Goal: Information Seeking & Learning: Check status

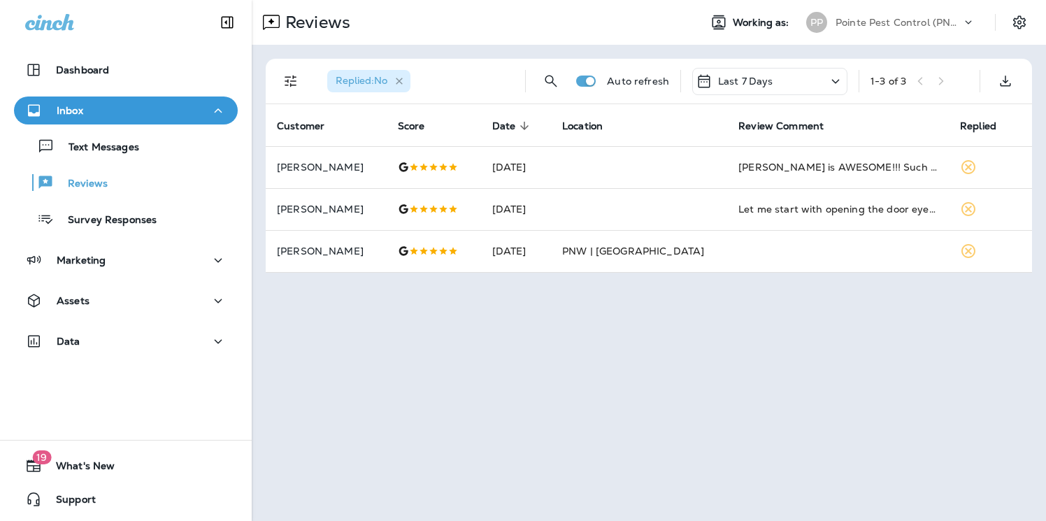
click at [405, 77] on icon "button" at bounding box center [400, 82] width 12 height 12
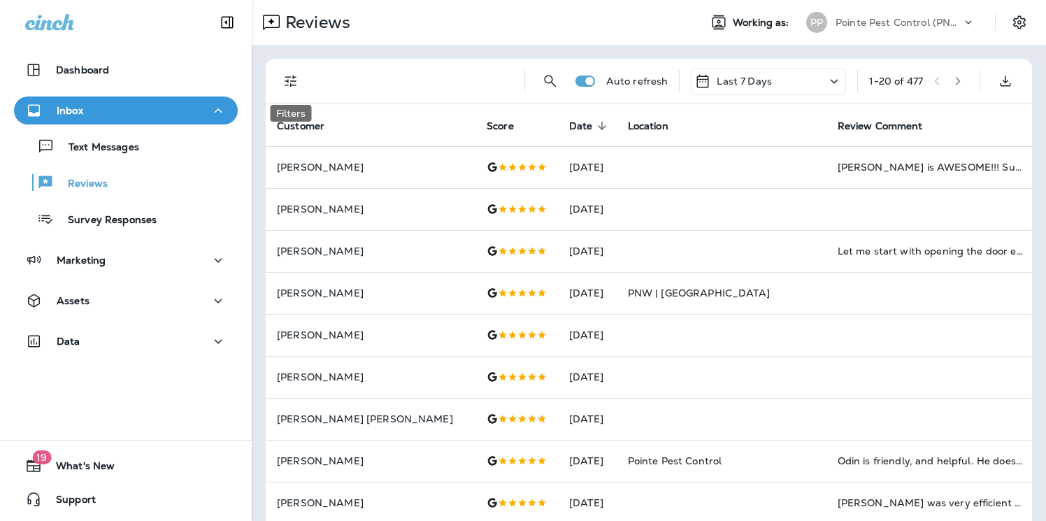
click at [295, 78] on icon "Filters" at bounding box center [291, 81] width 17 height 17
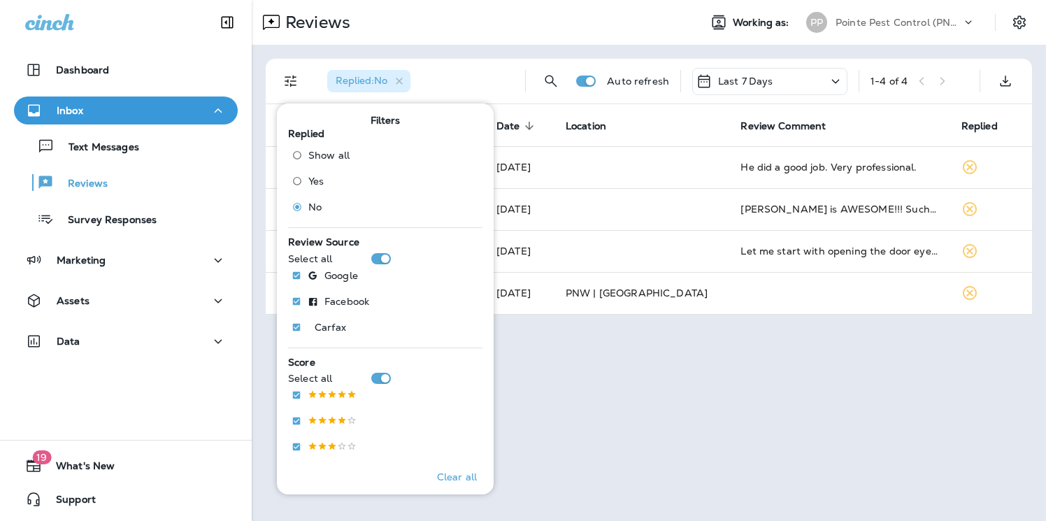
click at [455, 59] on div "Replied : No" at bounding box center [415, 81] width 198 height 45
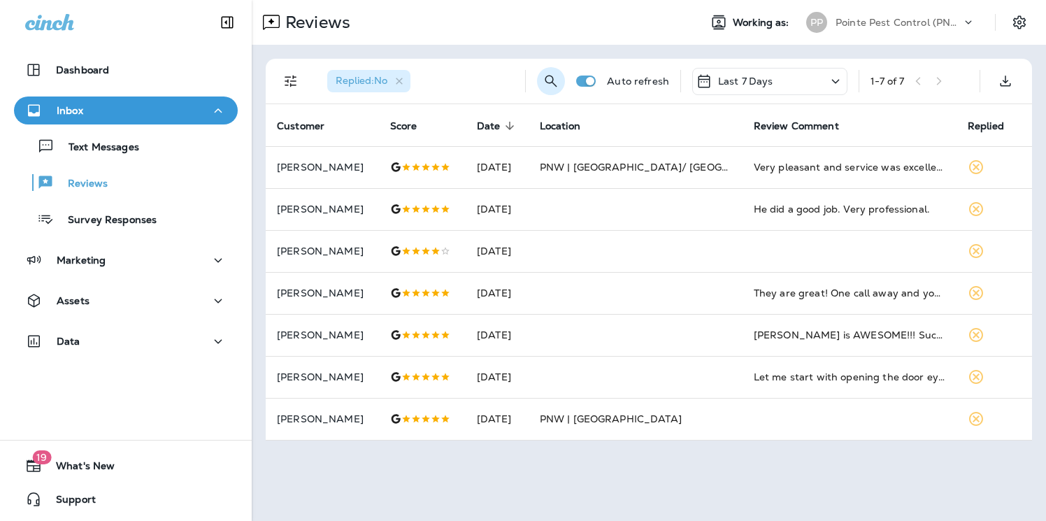
click at [550, 84] on icon "Search Reviews" at bounding box center [551, 81] width 17 height 17
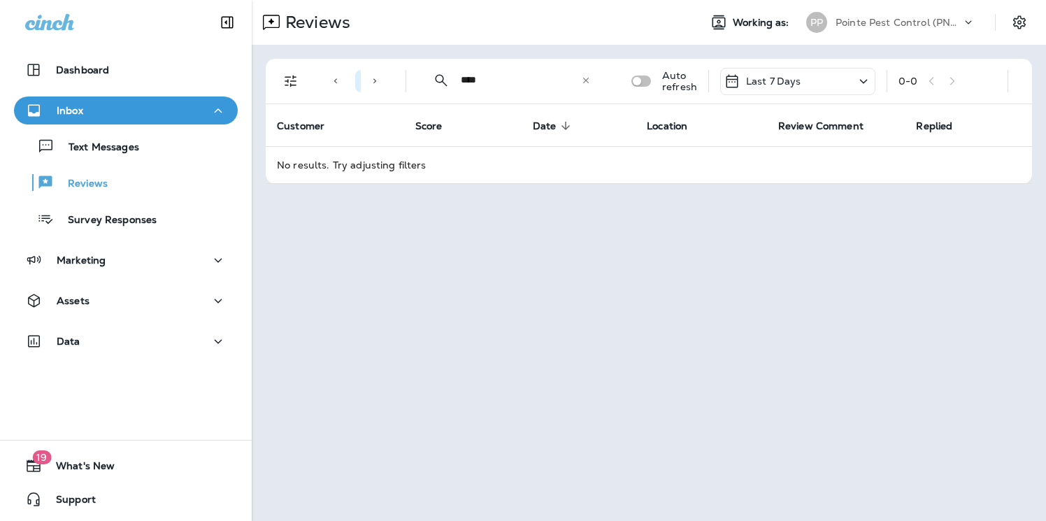
type input "****"
click at [588, 83] on icon at bounding box center [586, 81] width 10 height 10
click at [536, 83] on input "text" at bounding box center [533, 80] width 145 height 37
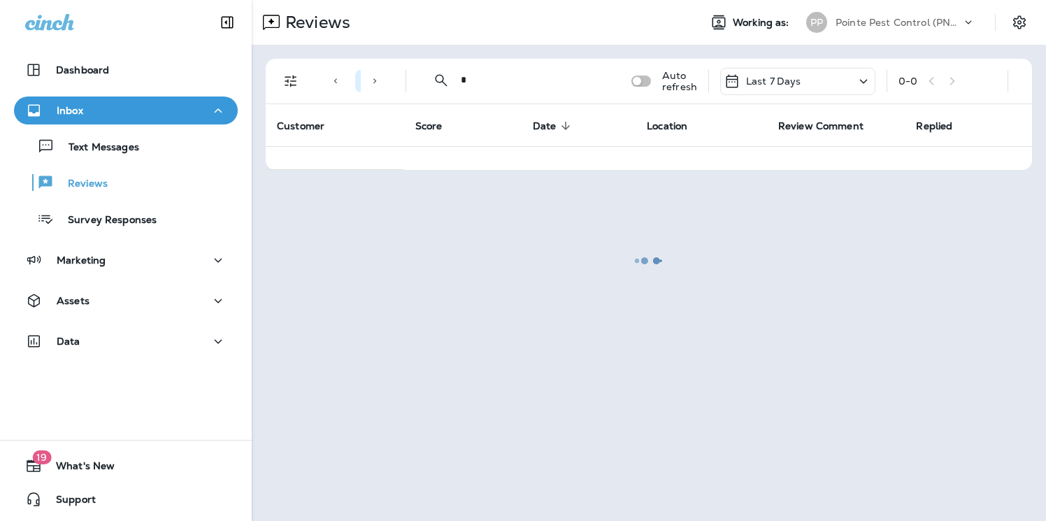
type input "*"
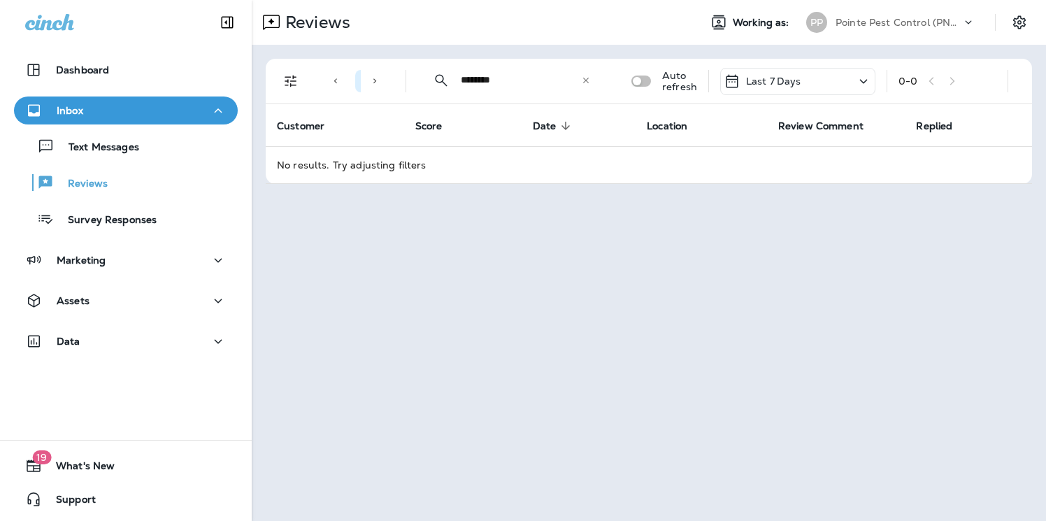
click at [337, 83] on icon at bounding box center [336, 81] width 10 height 10
click at [288, 81] on icon "Filters" at bounding box center [291, 81] width 17 height 17
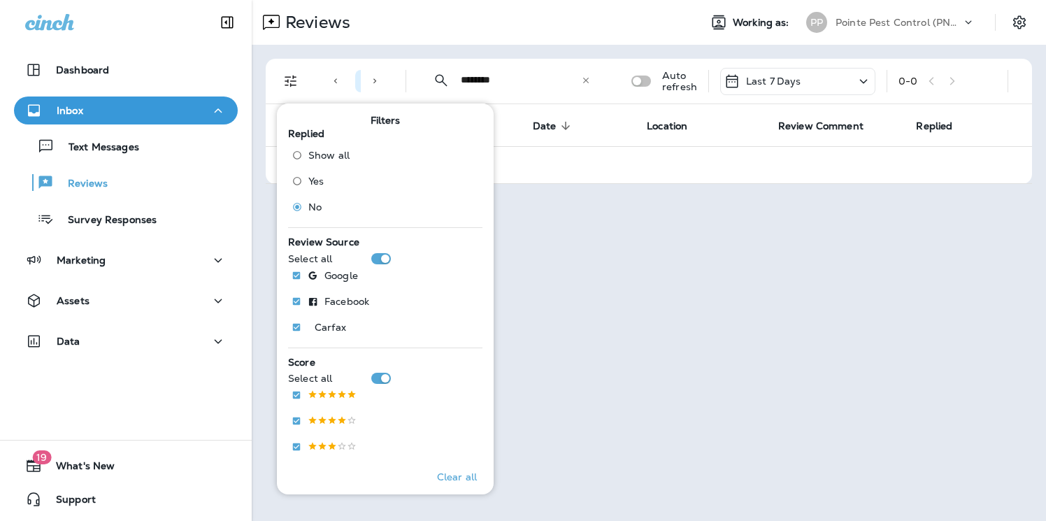
click at [309, 159] on span "Show all" at bounding box center [328, 155] width 41 height 11
click at [527, 30] on div "Reviews" at bounding box center [470, 22] width 436 height 28
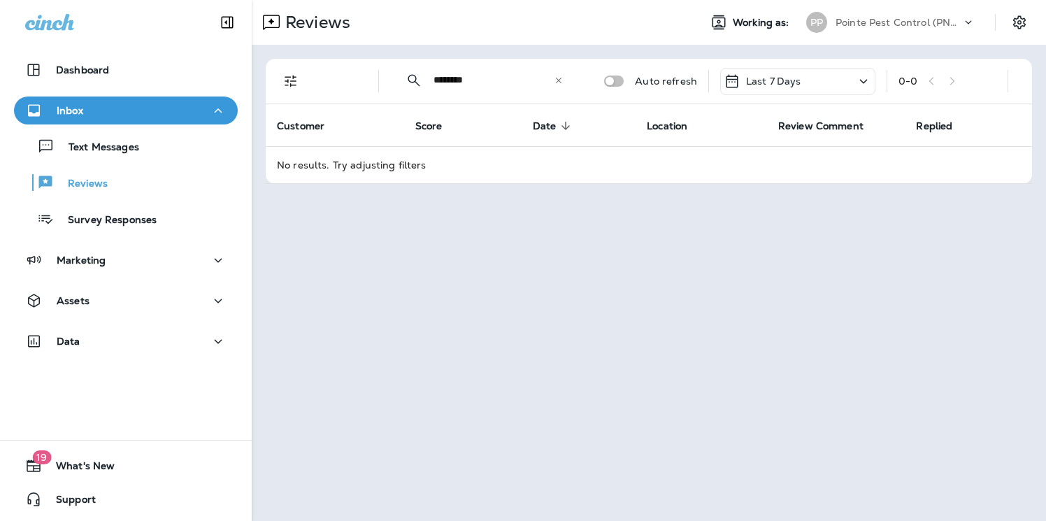
click at [499, 71] on input "********" at bounding box center [494, 80] width 120 height 37
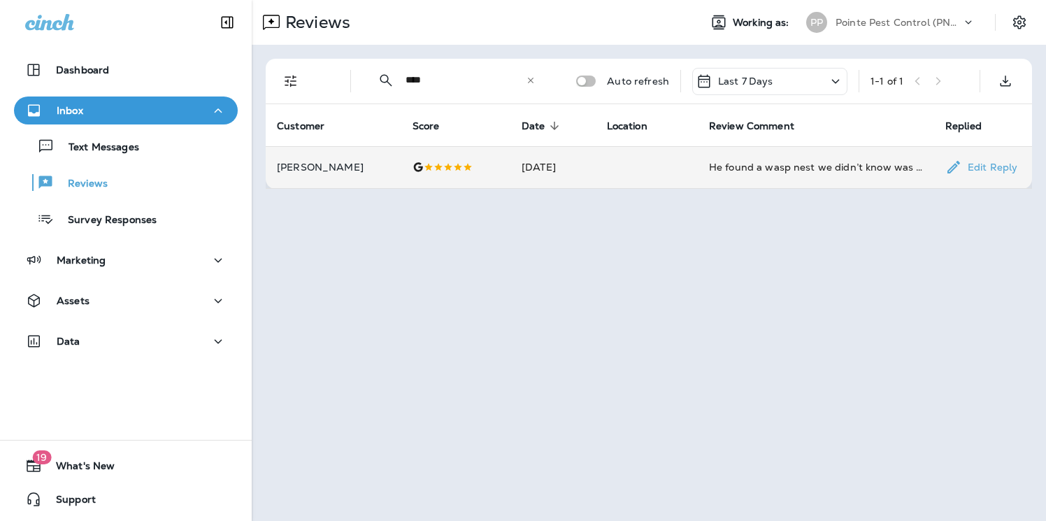
type input "****"
click at [778, 159] on td "He found a wasp nest we didn’t know was near our front door. Very thankful Just…" at bounding box center [816, 167] width 236 height 42
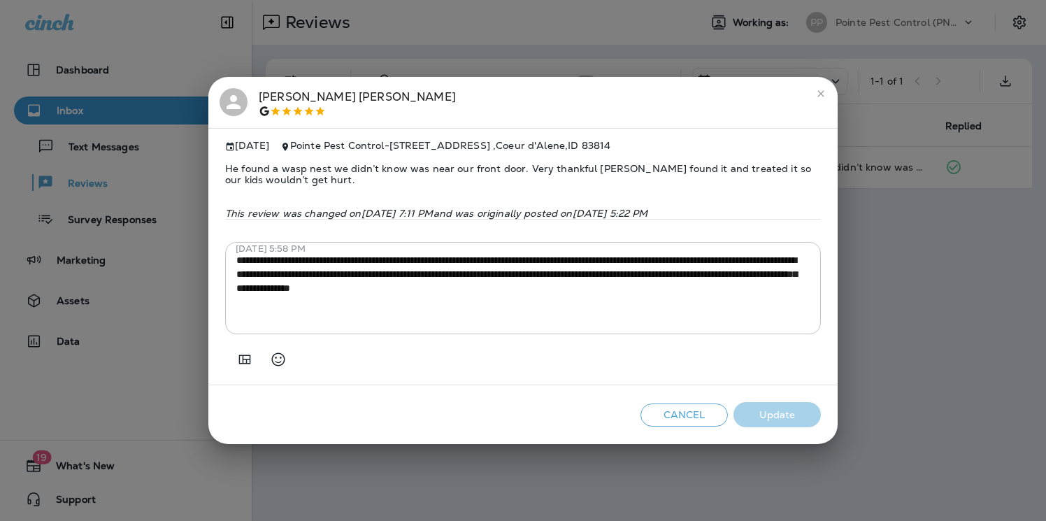
click at [906, 210] on div "**********" at bounding box center [523, 260] width 1046 height 521
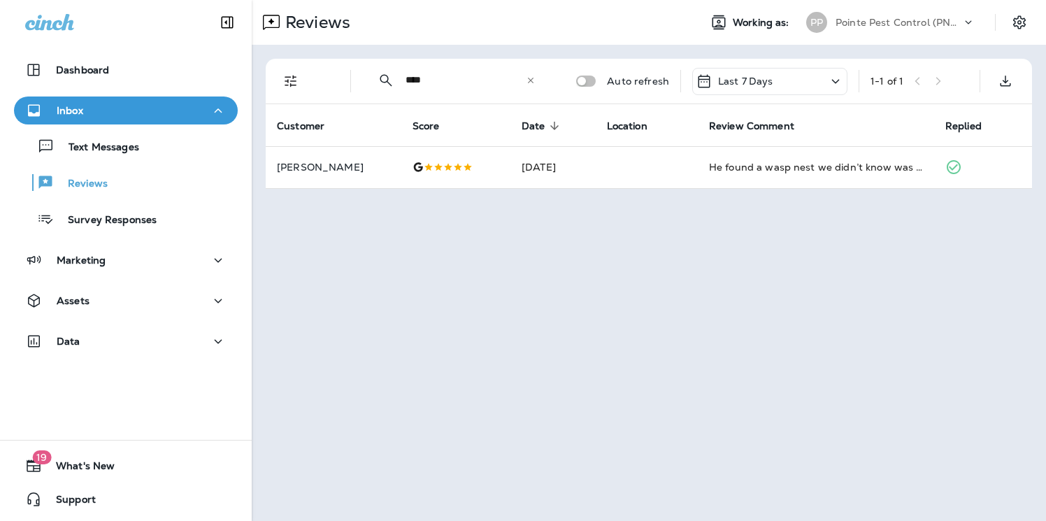
click at [918, 19] on p "Pointe Pest Control (PNW)" at bounding box center [899, 22] width 126 height 11
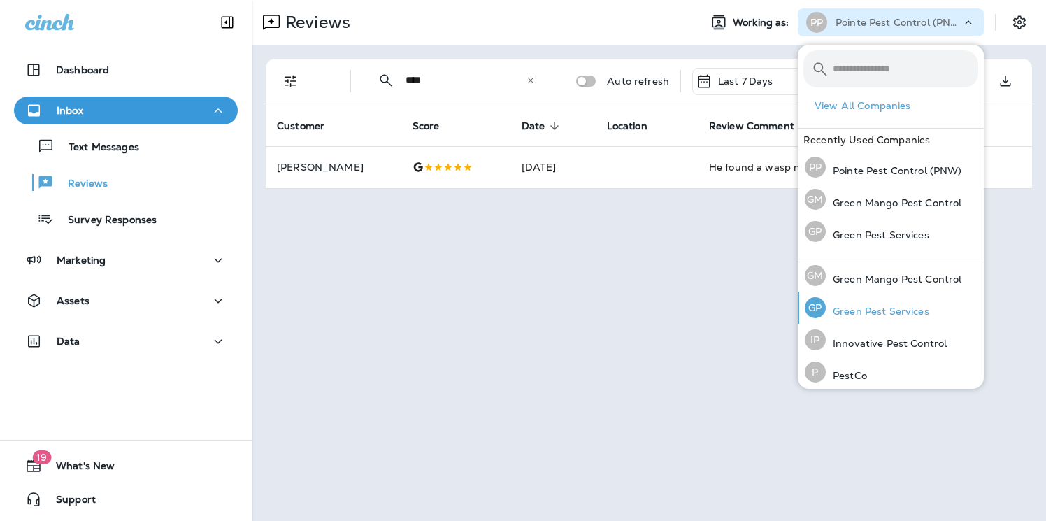
scroll to position [134, 0]
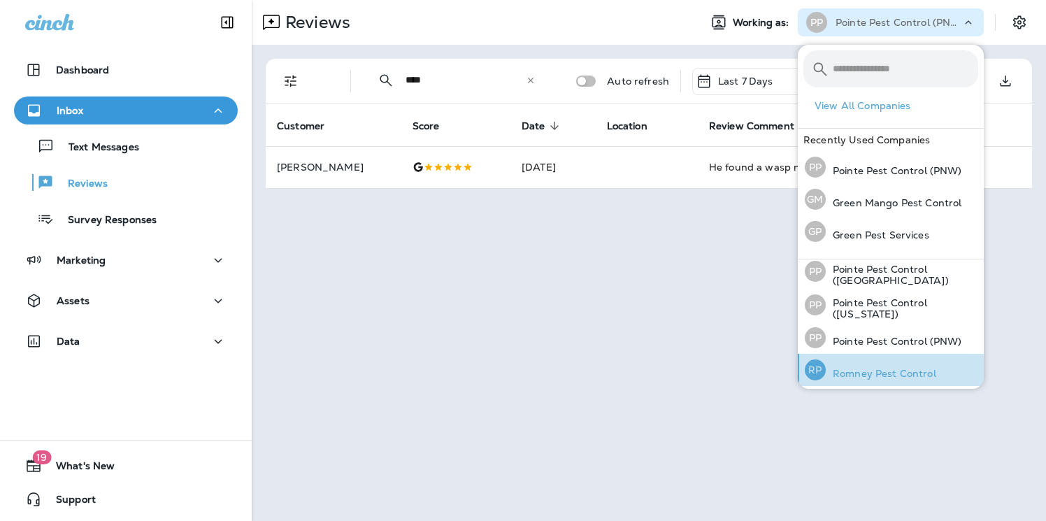
click at [893, 374] on p "Romney Pest Control" at bounding box center [881, 373] width 111 height 11
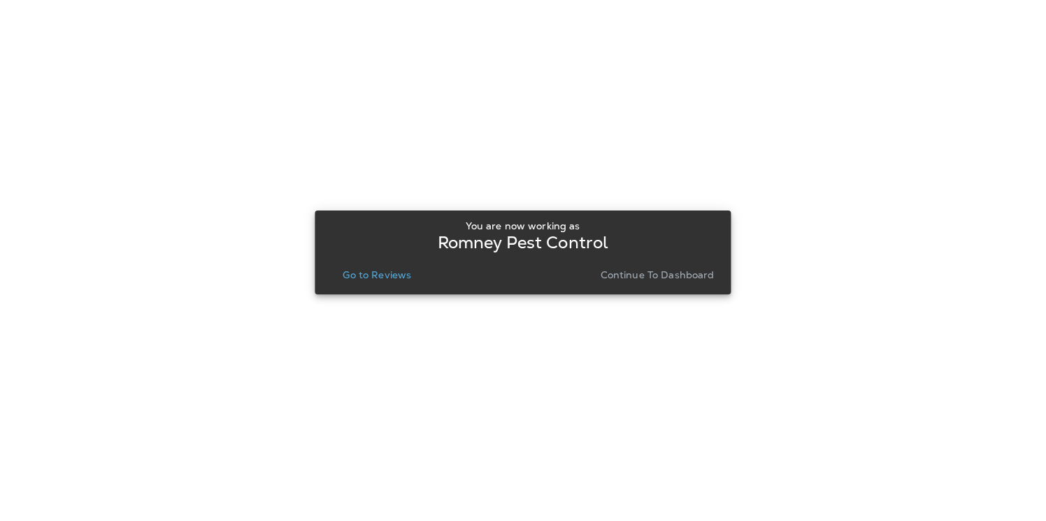
click at [390, 259] on div "You are now working as Romney Pest Control Go to Reviews Continue to Dashboard" at bounding box center [523, 252] width 394 height 64
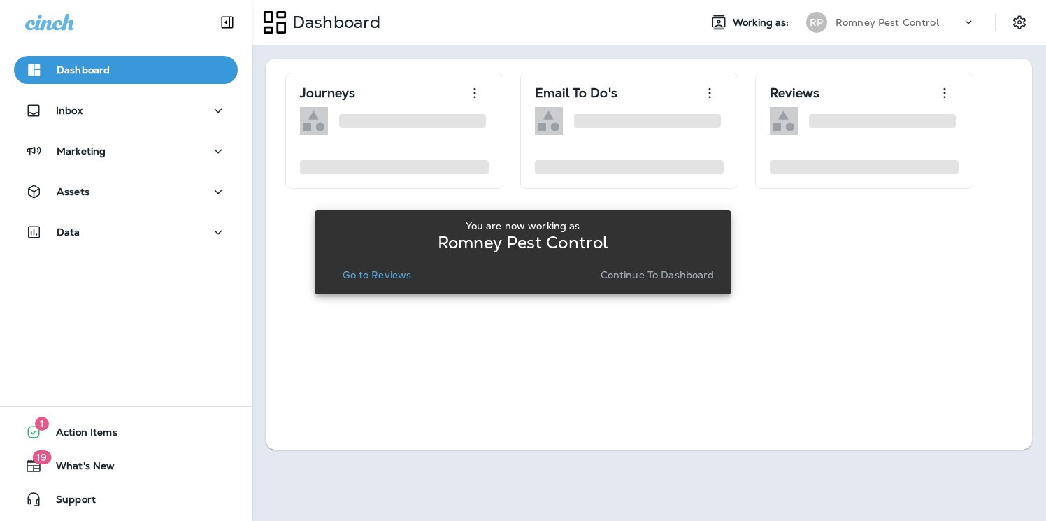
click at [390, 276] on p "Go to Reviews" at bounding box center [377, 274] width 69 height 11
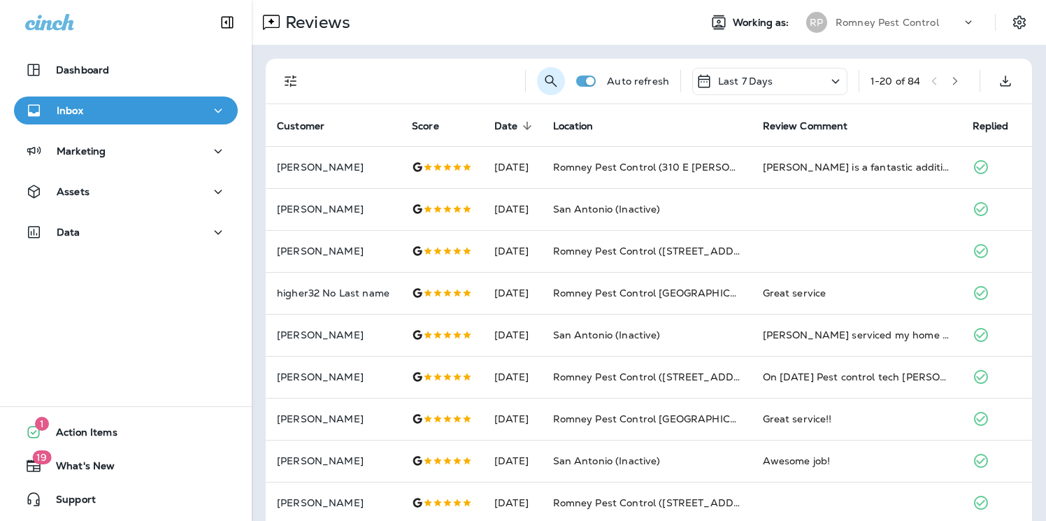
click at [555, 81] on icon "Search Reviews" at bounding box center [551, 81] width 17 height 17
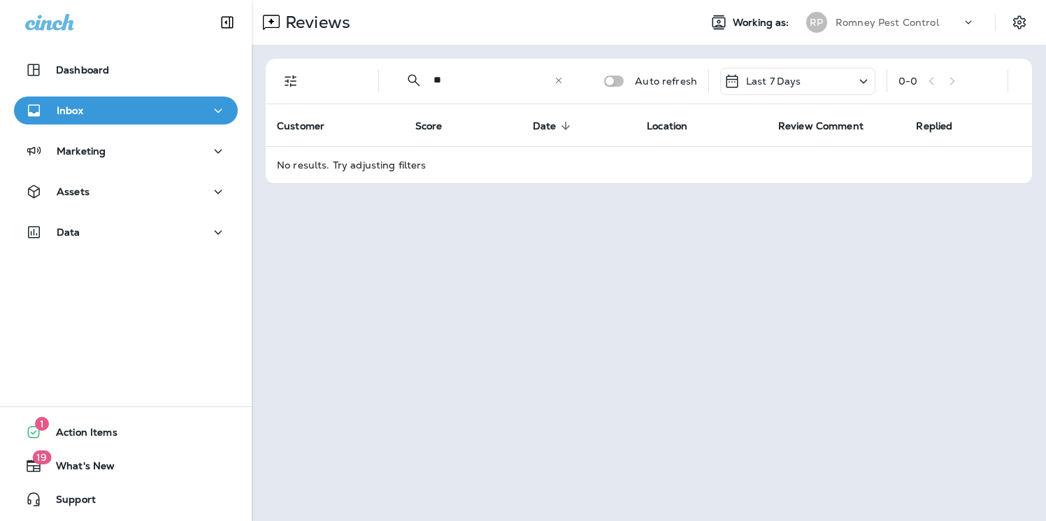
type input "*"
type input "****"
click at [897, 27] on p "Romney Pest Control" at bounding box center [888, 22] width 104 height 11
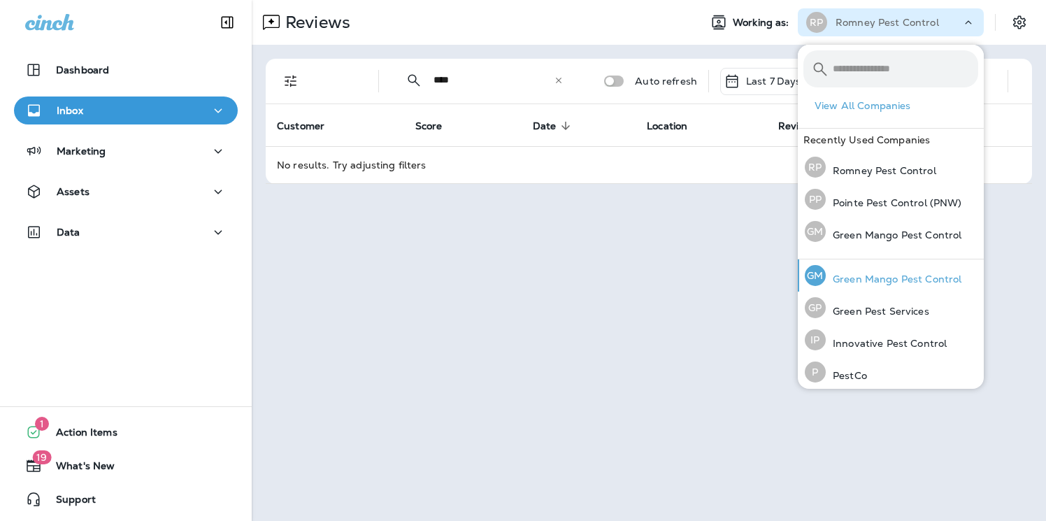
scroll to position [134, 0]
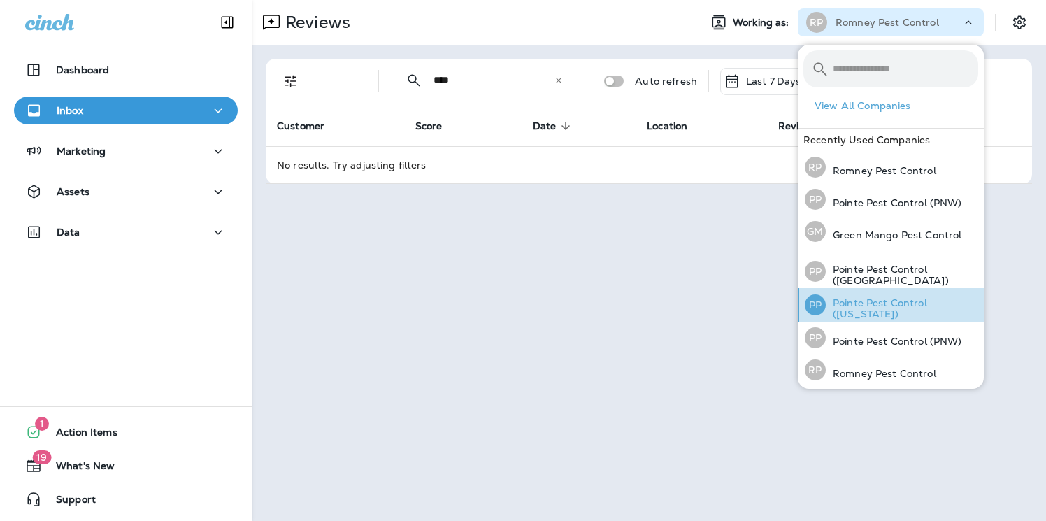
click at [900, 310] on p "Pointe Pest Control (Missouri)" at bounding box center [902, 308] width 152 height 22
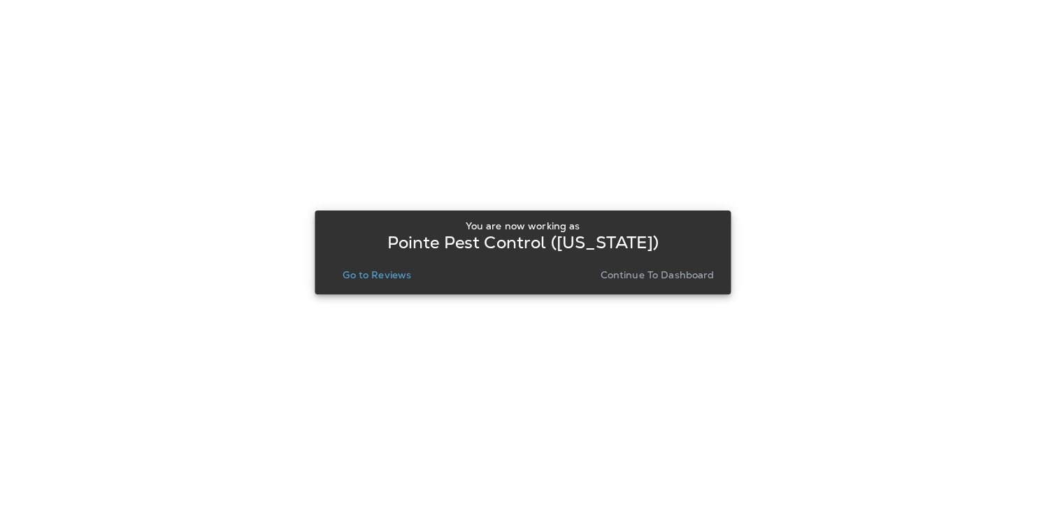
click at [390, 278] on p "Go to Reviews" at bounding box center [377, 274] width 69 height 11
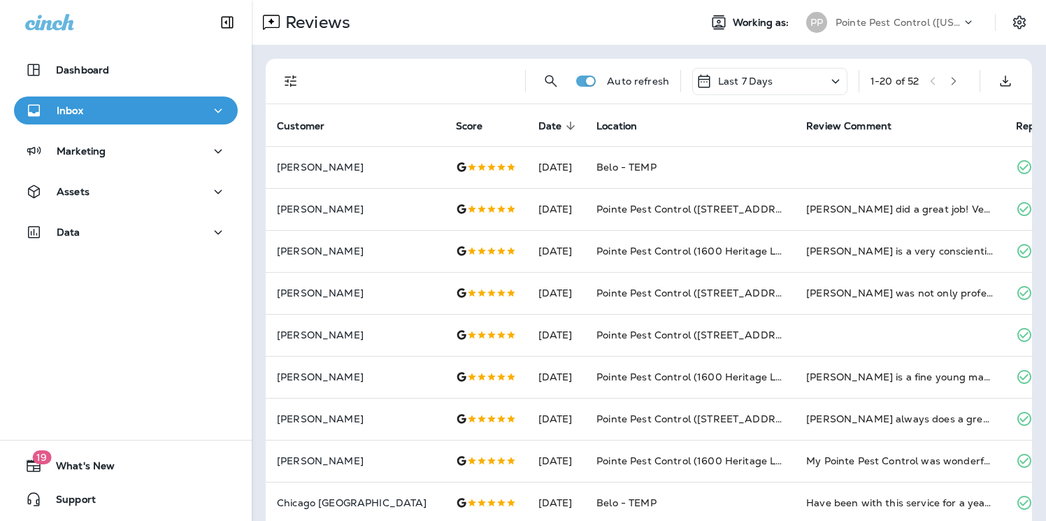
click at [539, 89] on div "Auto refresh Last 7 Days 1 - 20 of 52" at bounding box center [652, 81] width 750 height 45
click at [550, 83] on icon "Search Reviews" at bounding box center [552, 81] width 12 height 12
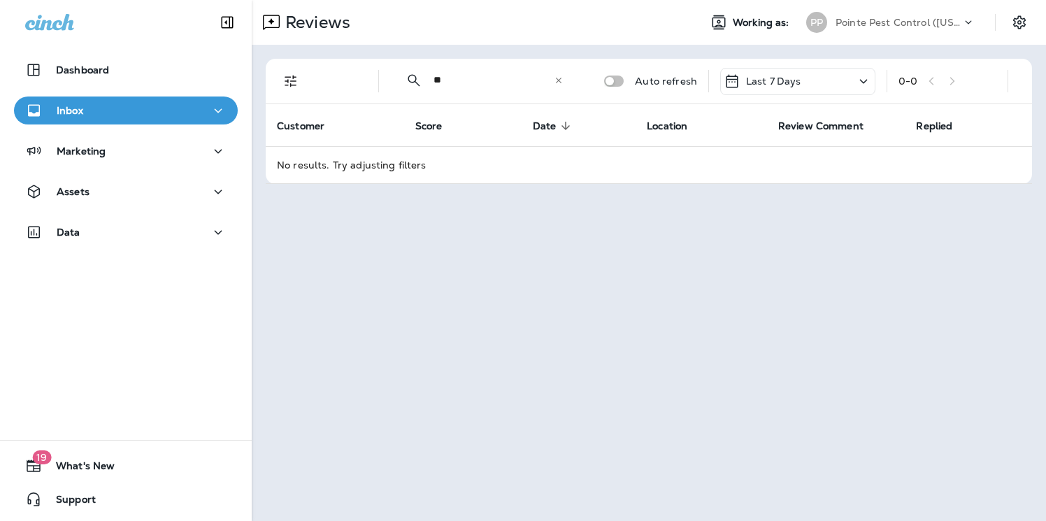
type input "*"
type input "********"
click at [895, 26] on p "Pointe Pest Control (Missouri)" at bounding box center [899, 22] width 126 height 11
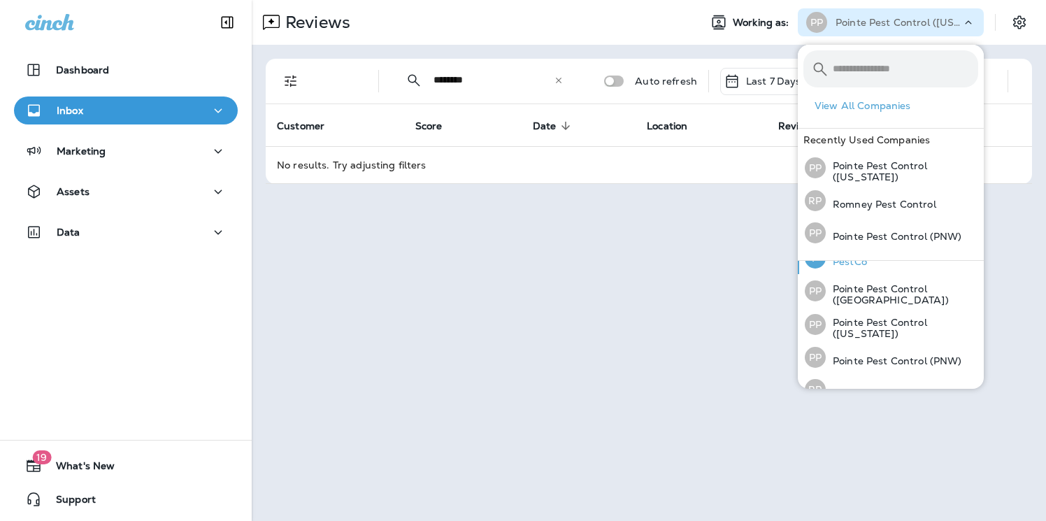
scroll to position [134, 0]
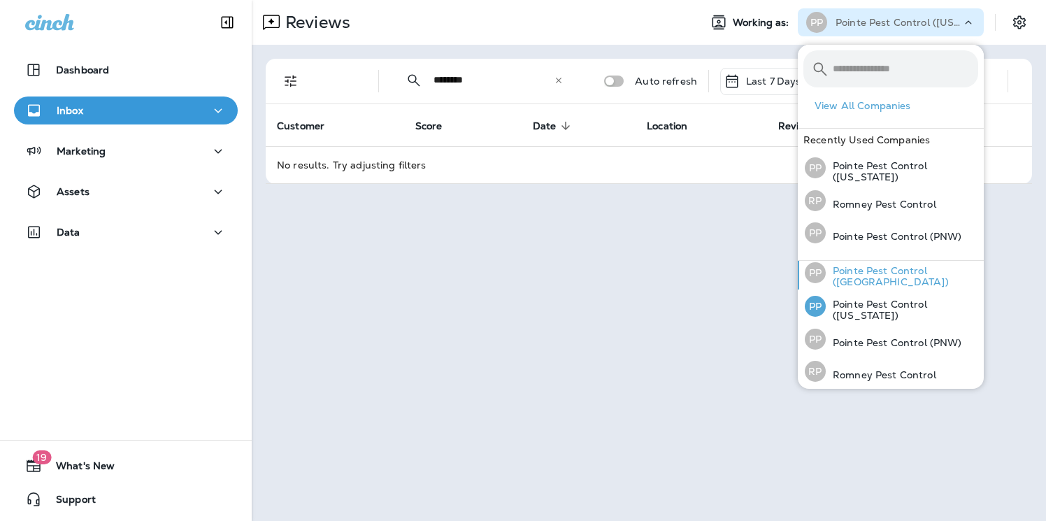
click at [894, 275] on p "Pointe Pest Control (Chicago)" at bounding box center [902, 276] width 152 height 22
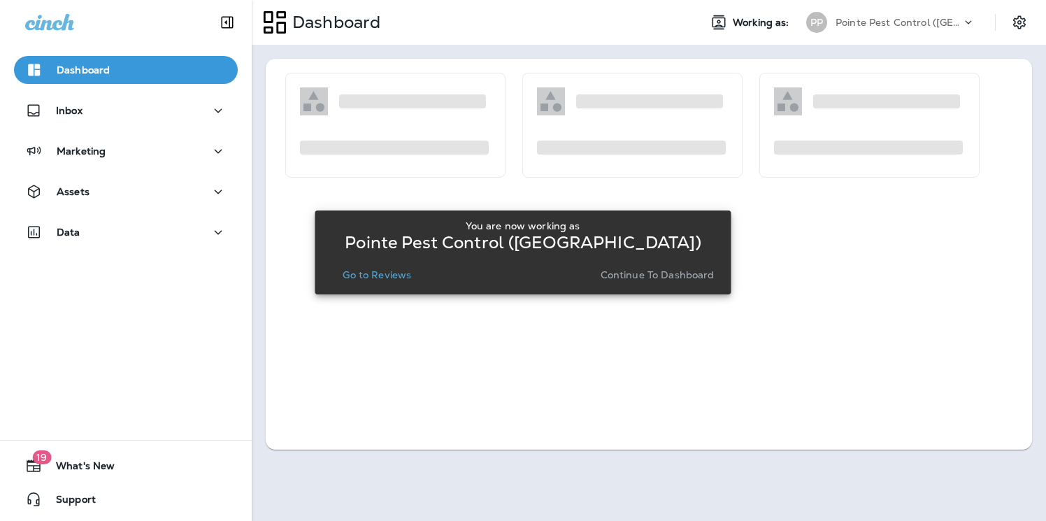
click at [377, 281] on button "Go to Reviews" at bounding box center [377, 275] width 80 height 20
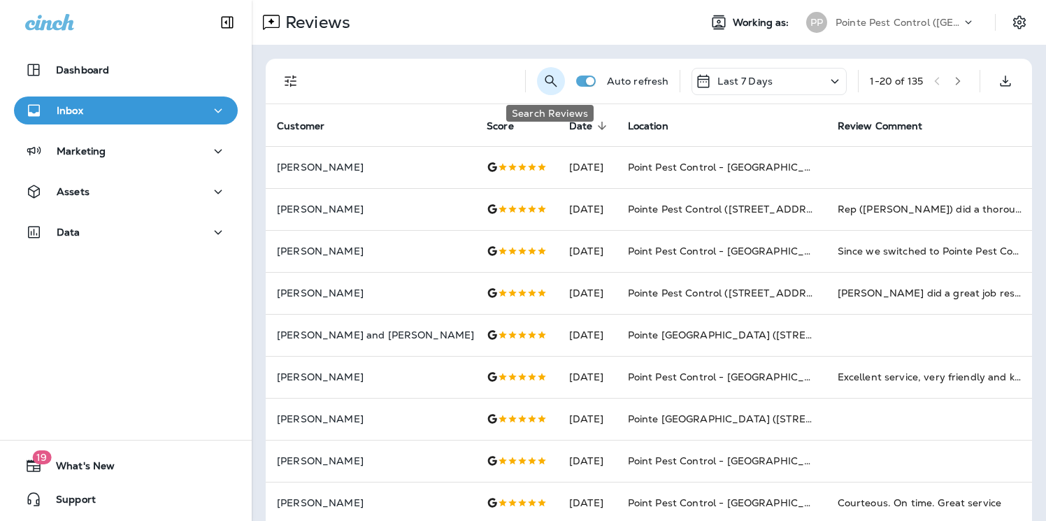
click at [545, 81] on icon "Search Reviews" at bounding box center [551, 81] width 12 height 12
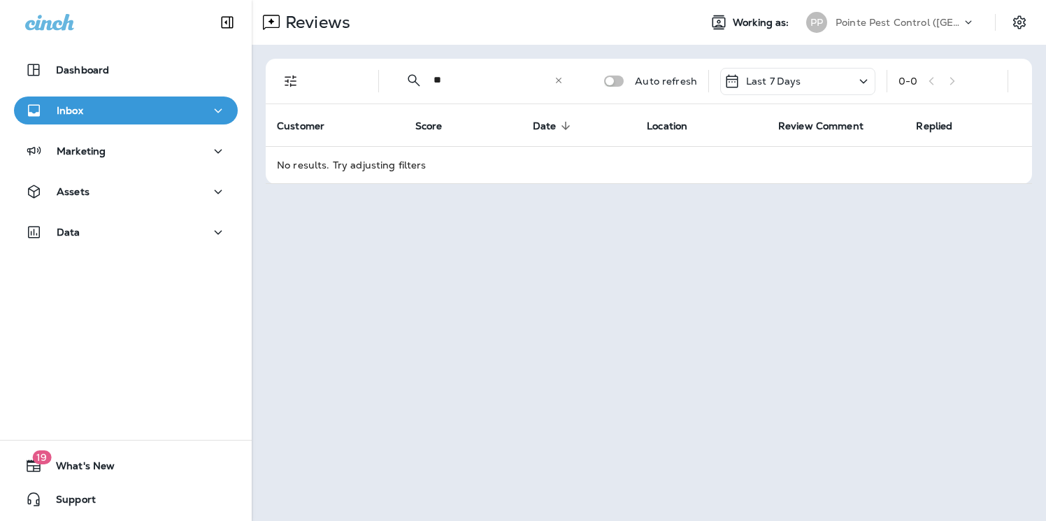
type input "*"
type input "********"
click at [920, 25] on p "Pointe Pest Control (Chicago)" at bounding box center [899, 22] width 126 height 11
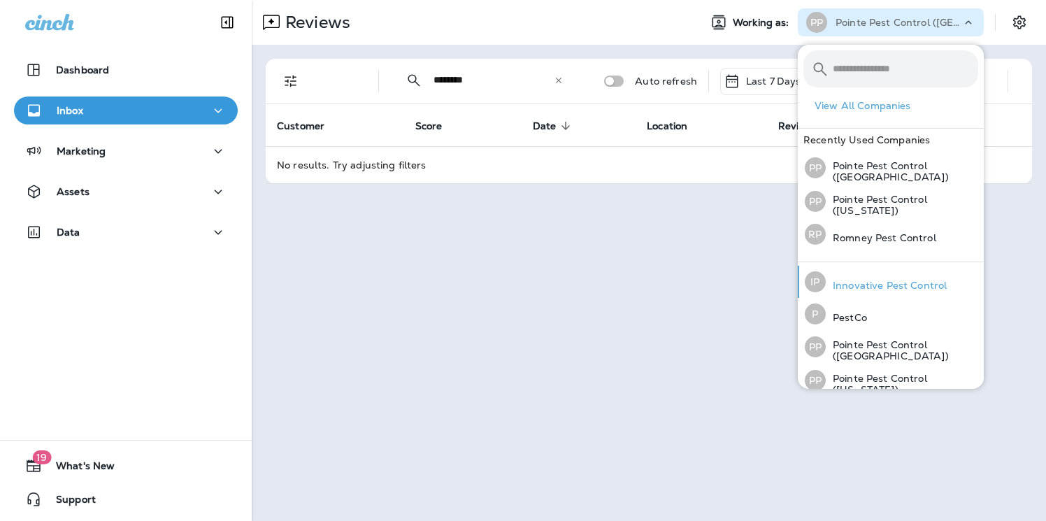
scroll to position [41, 0]
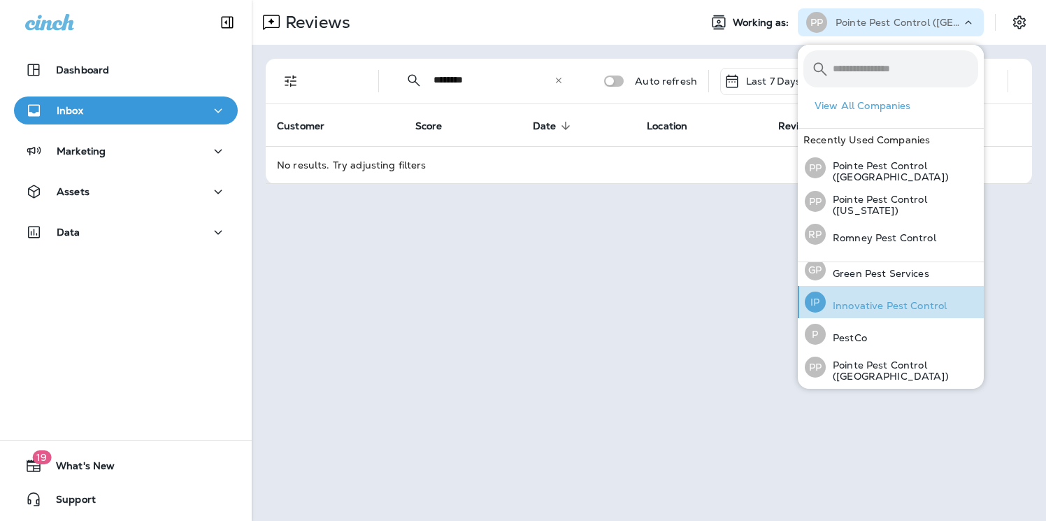
click at [894, 308] on p "Innovative Pest Control" at bounding box center [886, 305] width 121 height 11
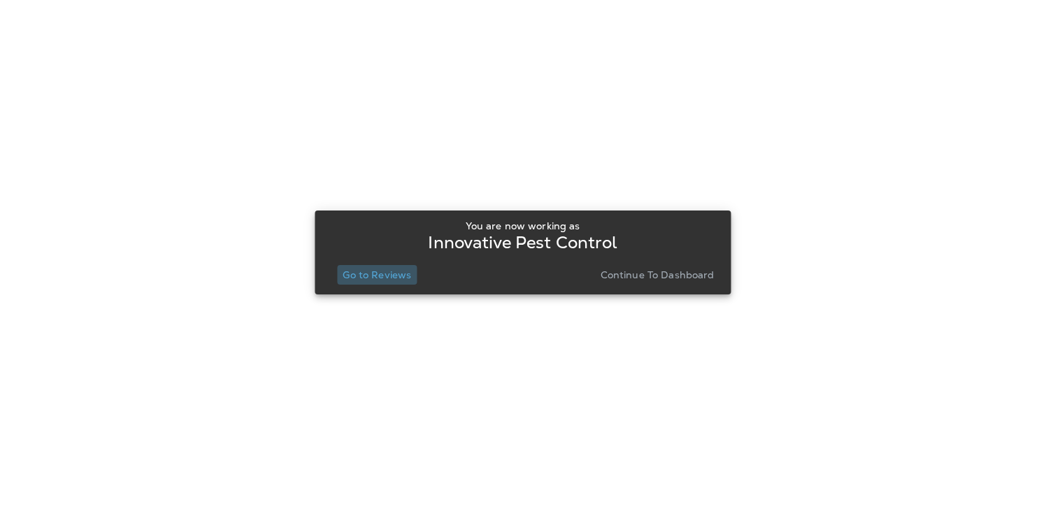
click at [406, 271] on p "Go to Reviews" at bounding box center [377, 274] width 69 height 11
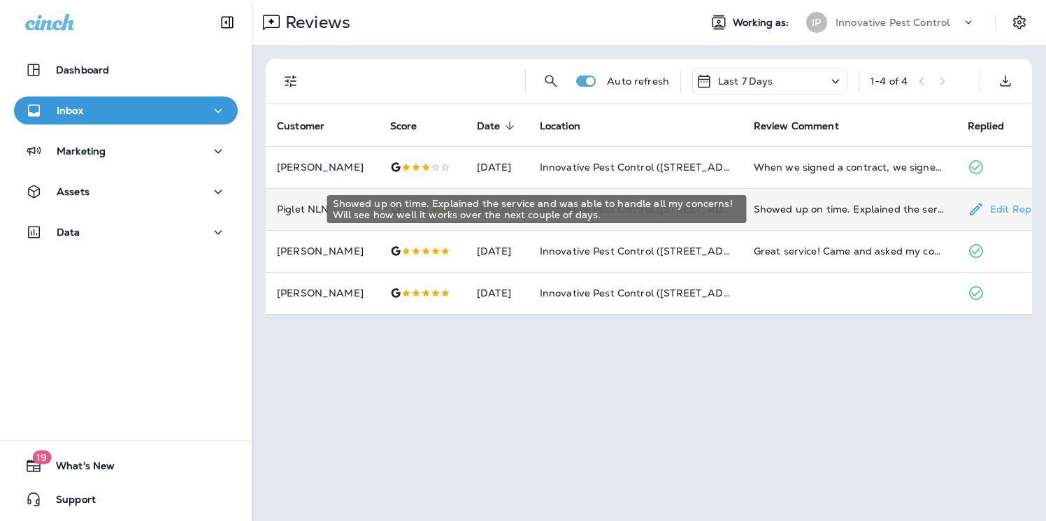
click at [818, 207] on div "Showed up on time. Explained the service and was able to handle all my concerns…" at bounding box center [850, 209] width 192 height 14
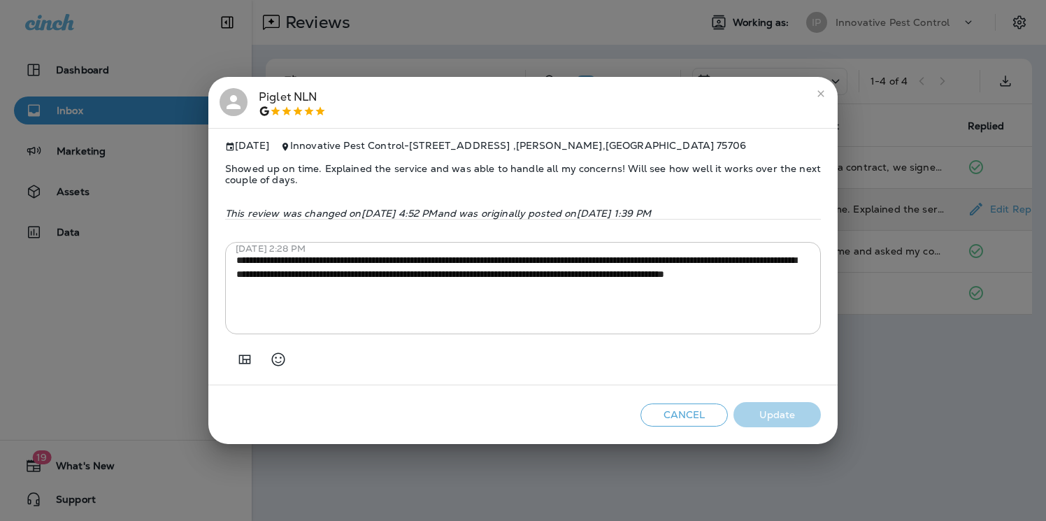
click at [934, 242] on div "**********" at bounding box center [523, 260] width 1046 height 521
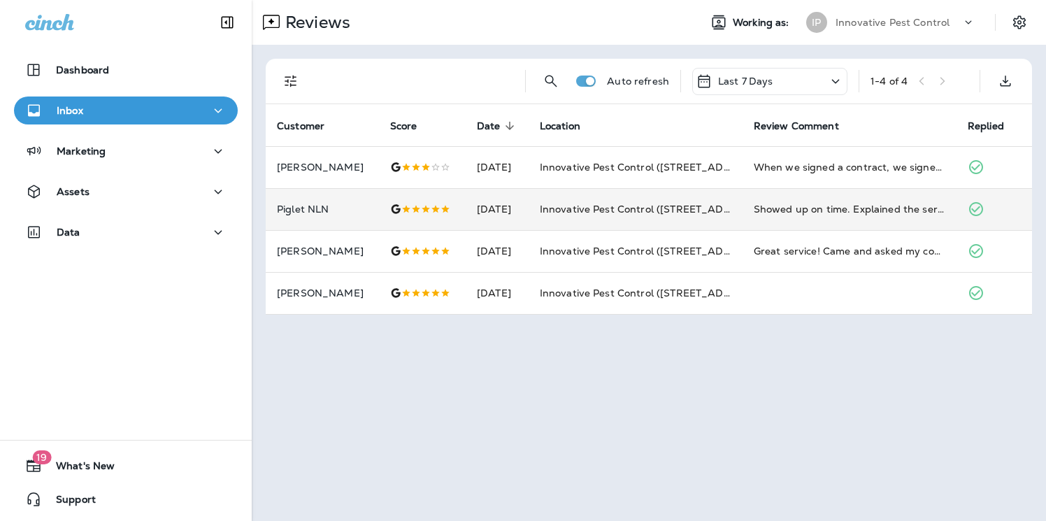
click at [904, 38] on div "Reviews Working as: IP Innovative Pest Control" at bounding box center [649, 22] width 795 height 45
click at [904, 36] on div "IP Innovative Pest Control" at bounding box center [891, 22] width 186 height 28
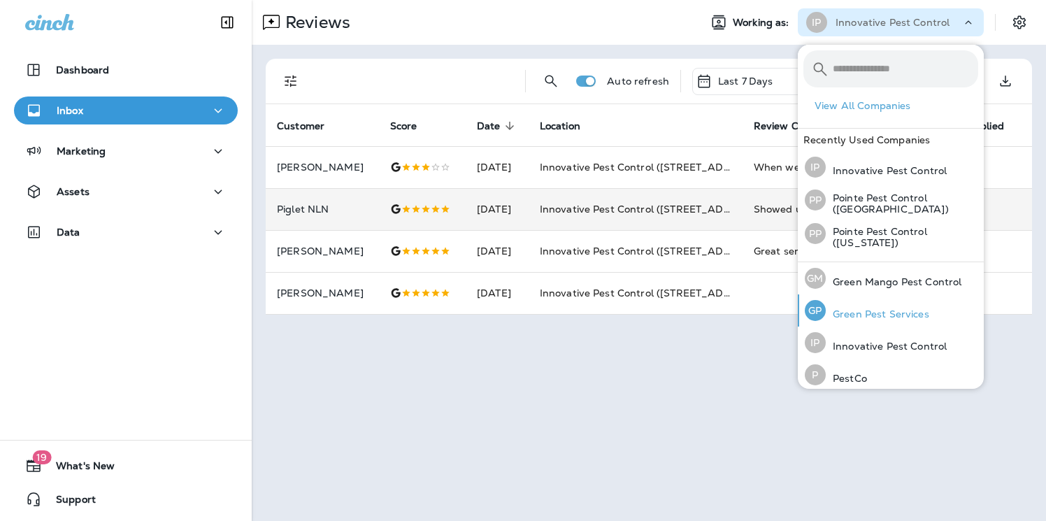
click at [908, 301] on div "GP Green Pest Services" at bounding box center [867, 310] width 136 height 32
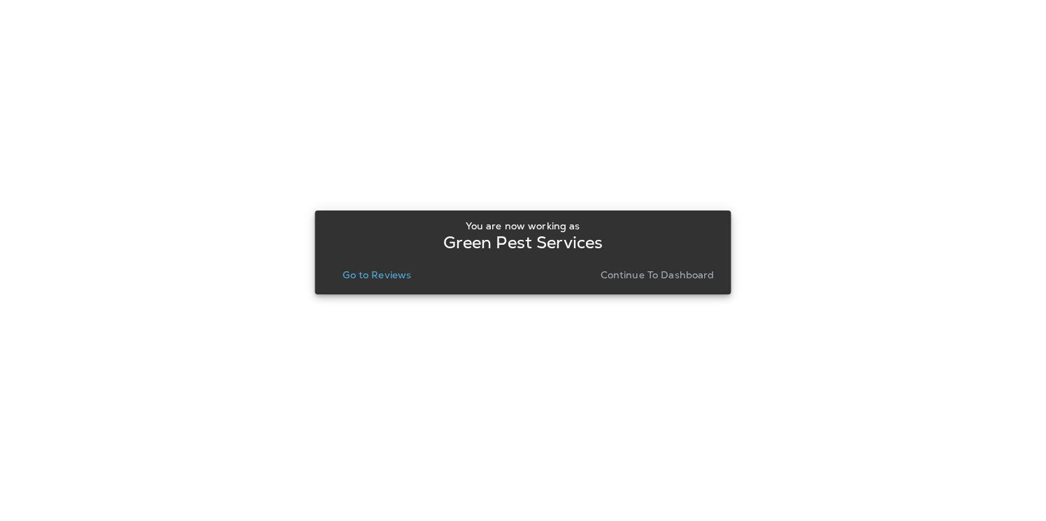
click at [378, 275] on p "Go to Reviews" at bounding box center [377, 274] width 69 height 11
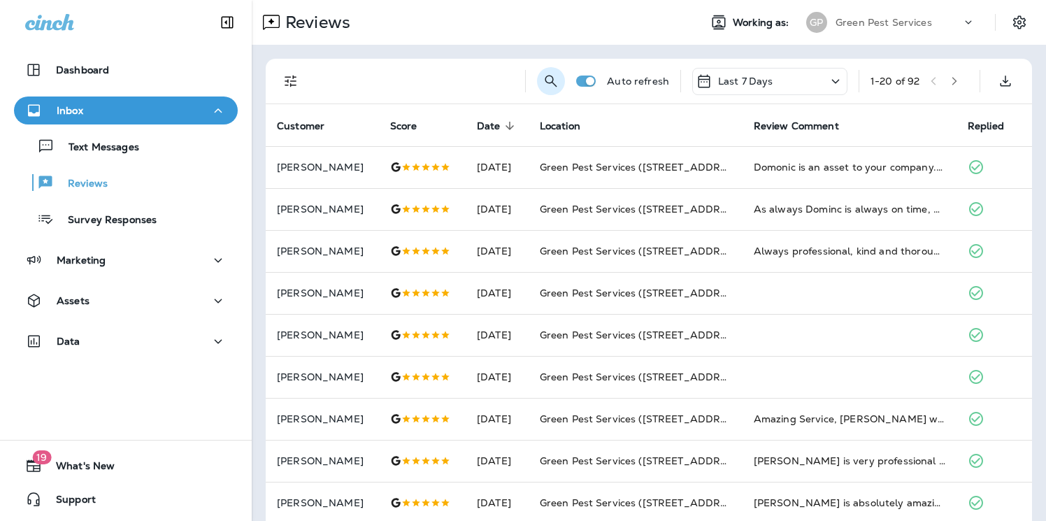
click at [548, 78] on icon "Search Reviews" at bounding box center [551, 81] width 17 height 17
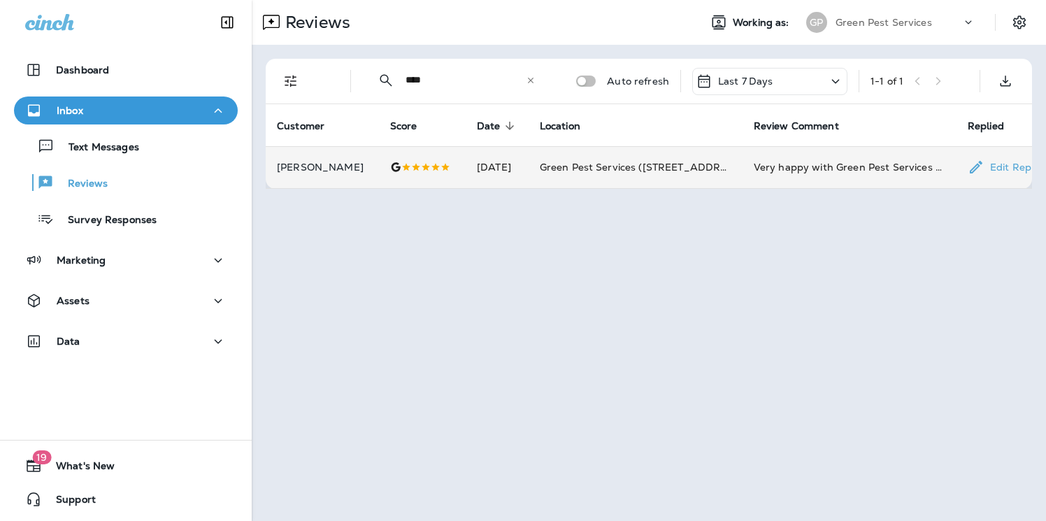
click at [746, 171] on td "Very happy with Green Pest Services so far. Robaid was great and explained ever…" at bounding box center [850, 167] width 214 height 42
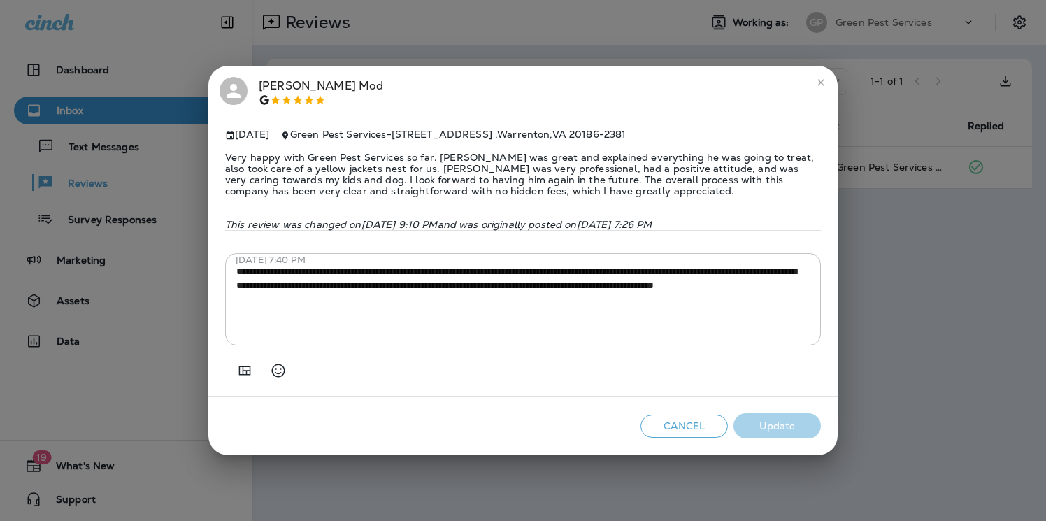
click at [847, 185] on div "**********" at bounding box center [523, 260] width 1046 height 521
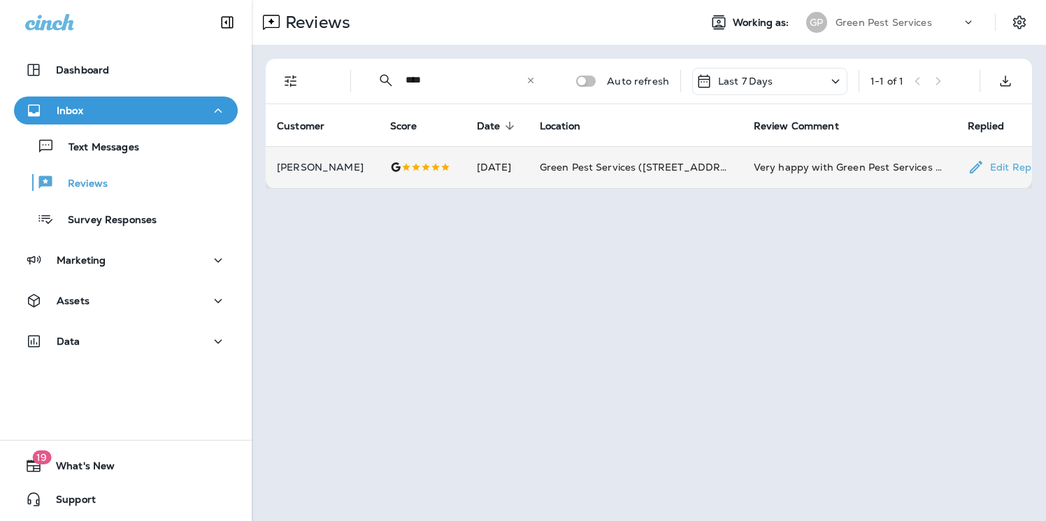
click at [473, 157] on td "Aug 14, 2025" at bounding box center [497, 167] width 63 height 42
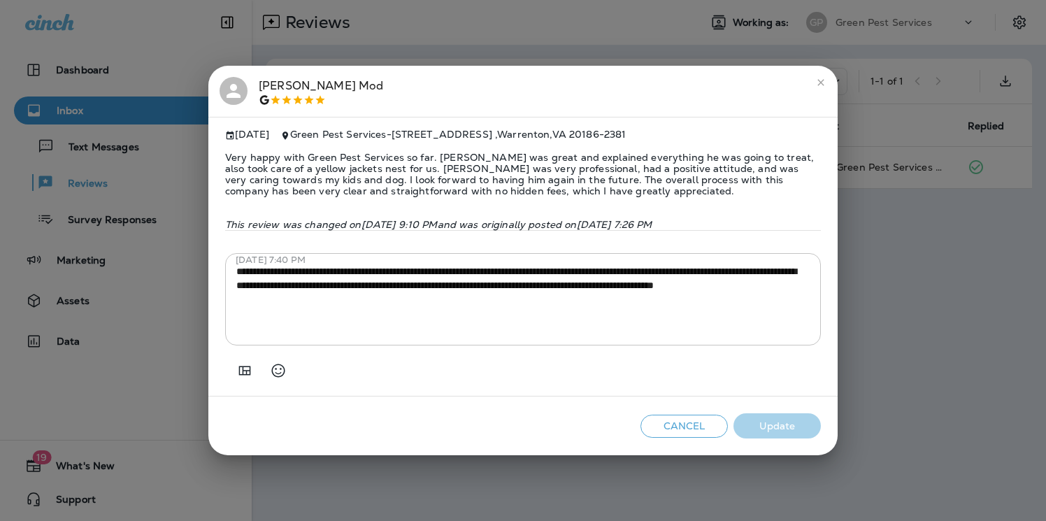
click at [509, 36] on div "**********" at bounding box center [523, 260] width 1046 height 521
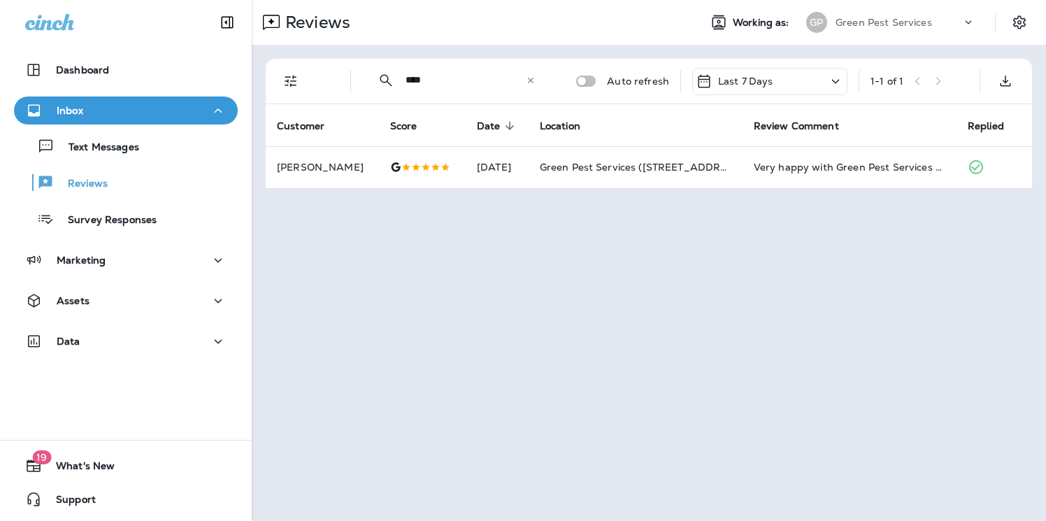
click at [892, 24] on p "Green Pest Services" at bounding box center [884, 22] width 97 height 11
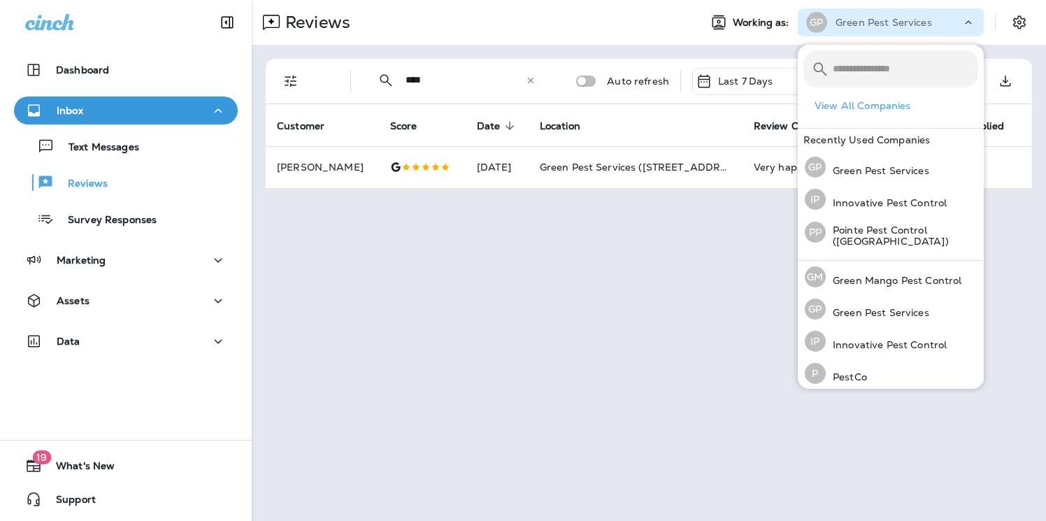
click at [892, 24] on p "Green Pest Services" at bounding box center [884, 22] width 97 height 11
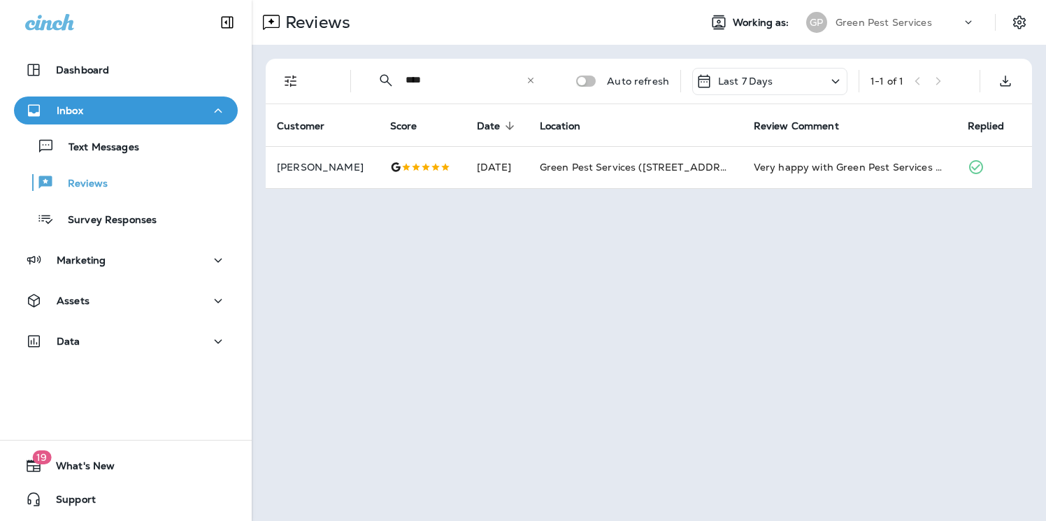
click at [415, 84] on input "****" at bounding box center [466, 80] width 120 height 37
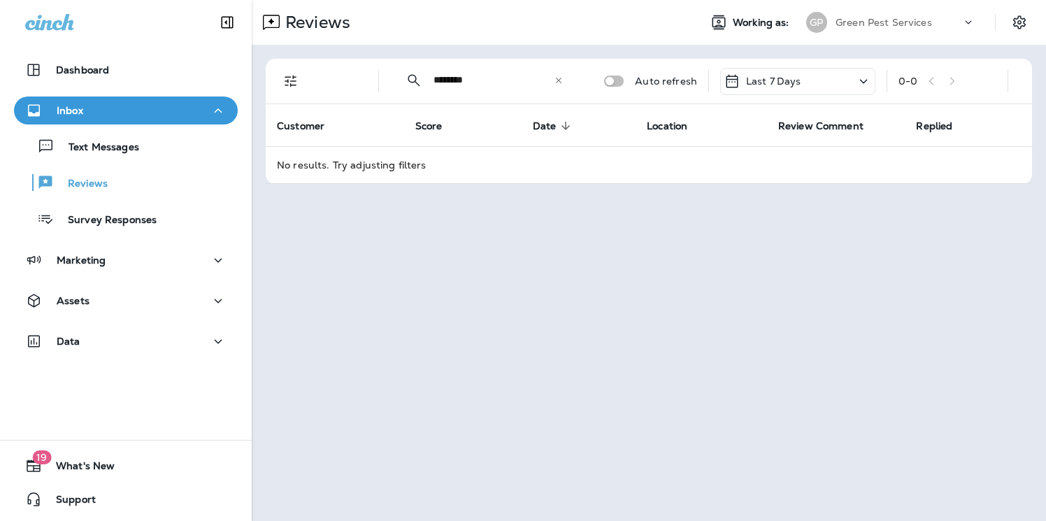
type input "********"
click at [874, 48] on div "​ ******** ​ ​ Auto refresh Last 7 Days 0 - 0 Customer Score Date sorted descen…" at bounding box center [649, 121] width 795 height 153
click at [883, 27] on p "Green Pest Services" at bounding box center [884, 22] width 97 height 11
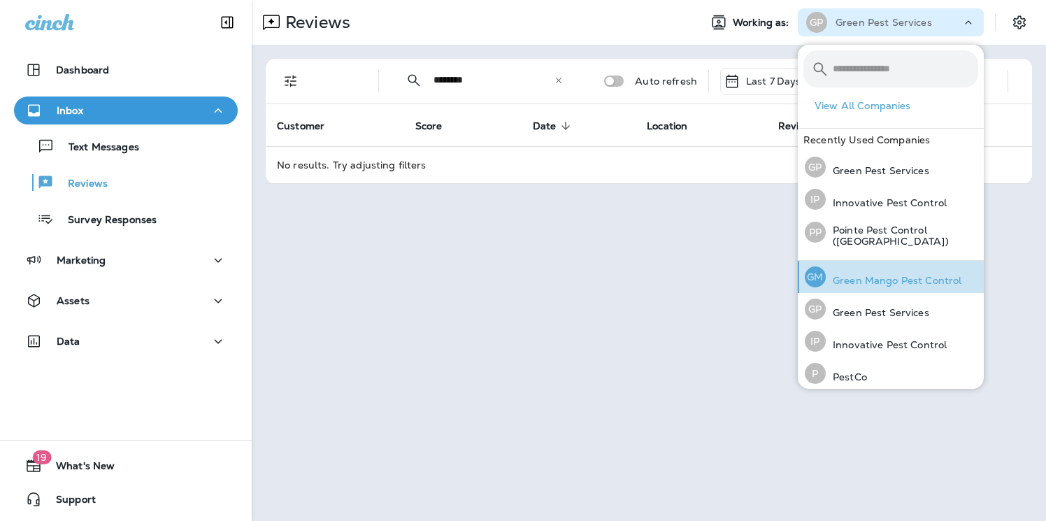
click at [881, 270] on div "GM Green Mango Pest Control" at bounding box center [883, 277] width 168 height 32
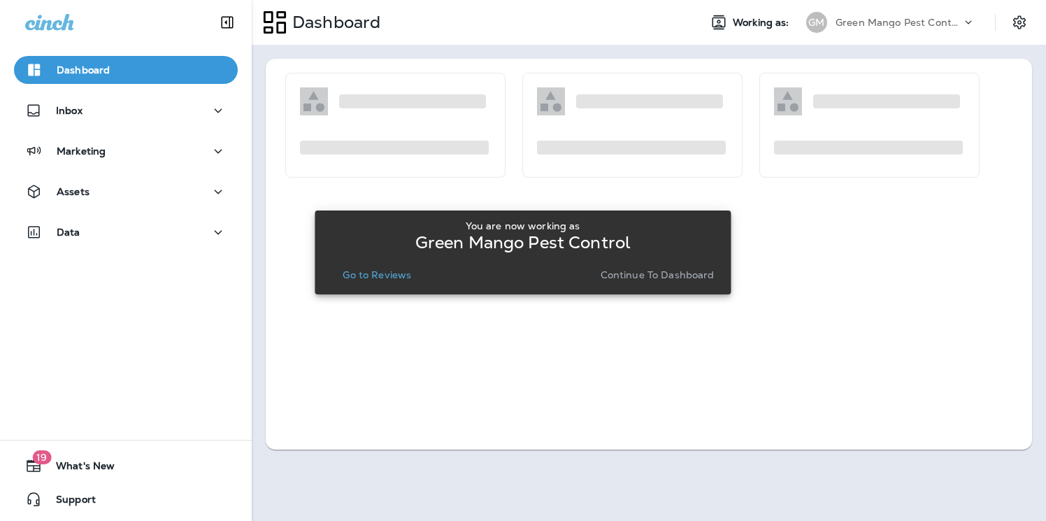
click at [370, 287] on div "You are now working as Green Mango Pest Control Go to Reviews Continue to Dashb…" at bounding box center [523, 253] width 394 height 76
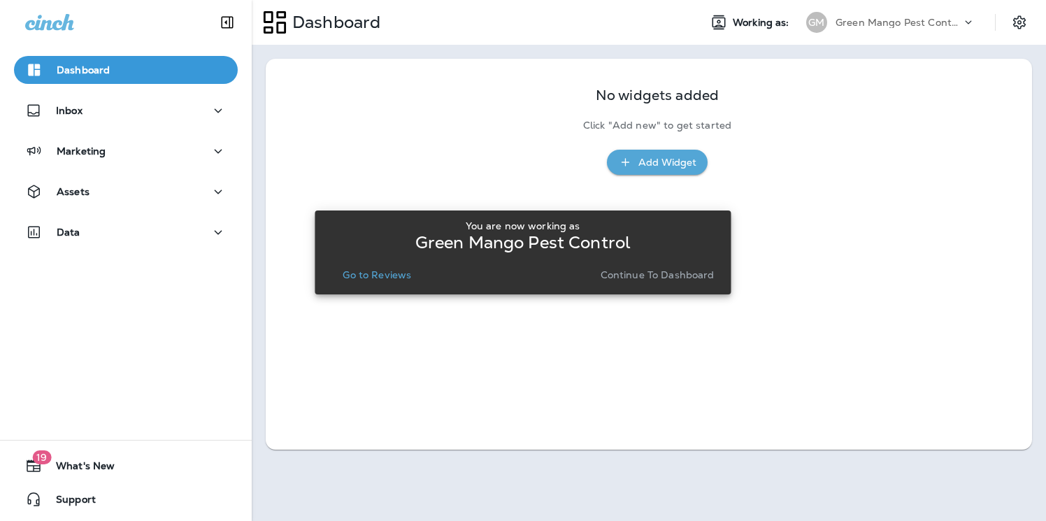
click at [364, 271] on p "Go to Reviews" at bounding box center [377, 274] width 69 height 11
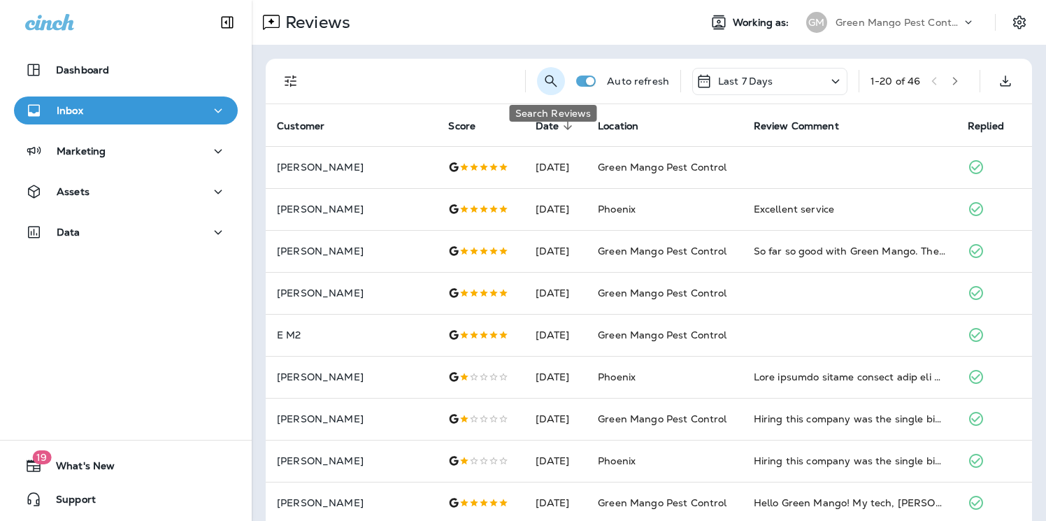
click at [559, 87] on icon "Search Reviews" at bounding box center [551, 81] width 17 height 17
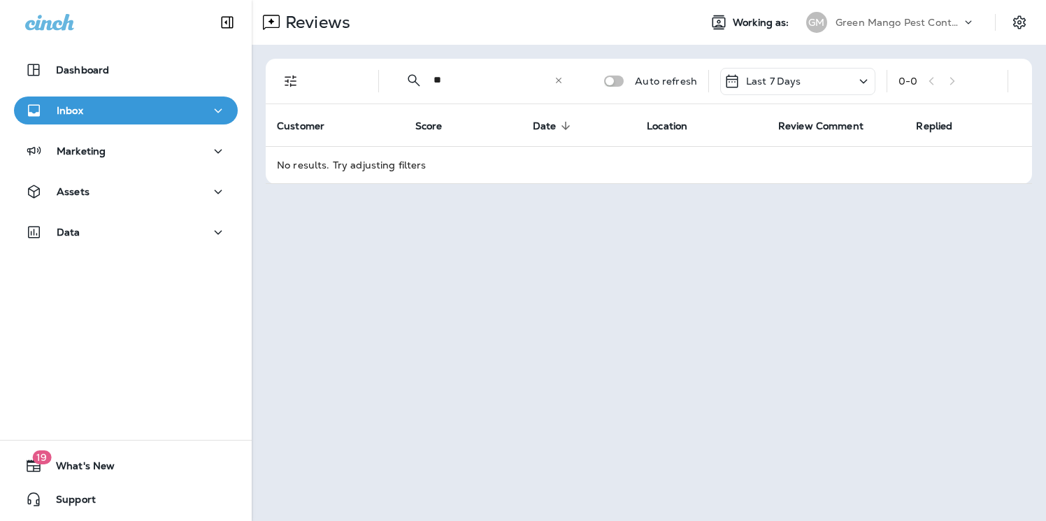
type input "*"
type input "********"
click at [930, 27] on p "Green Mango Pest Control" at bounding box center [899, 22] width 126 height 11
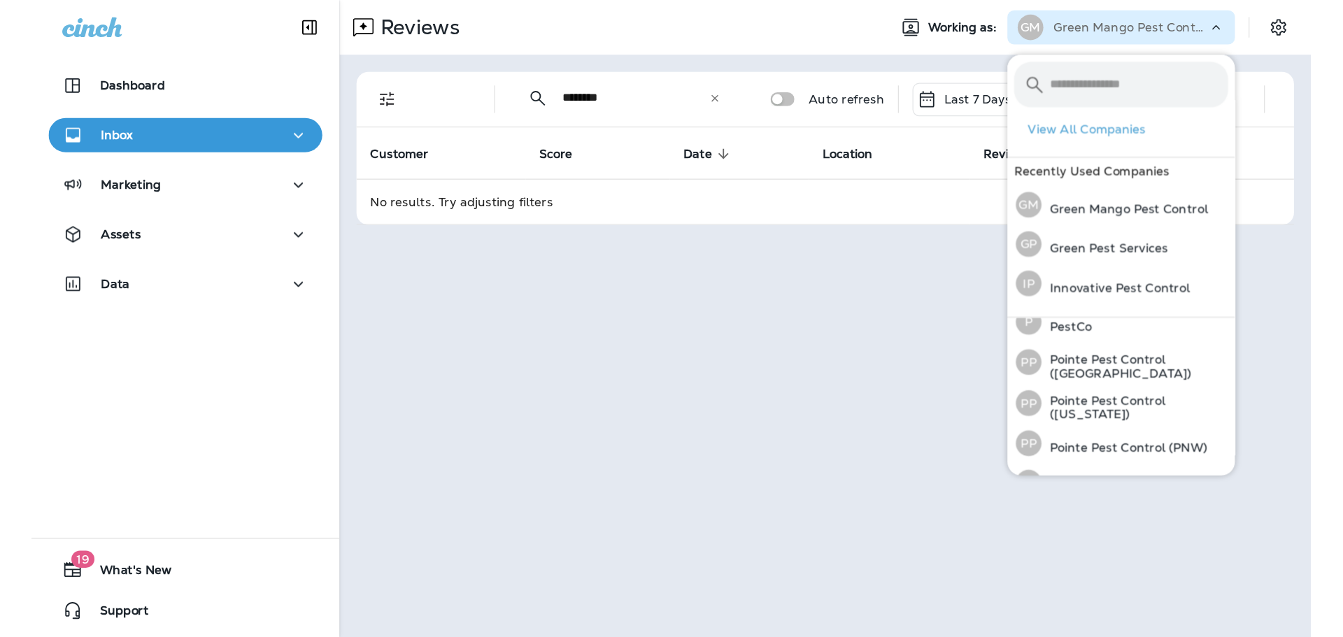
scroll to position [134, 0]
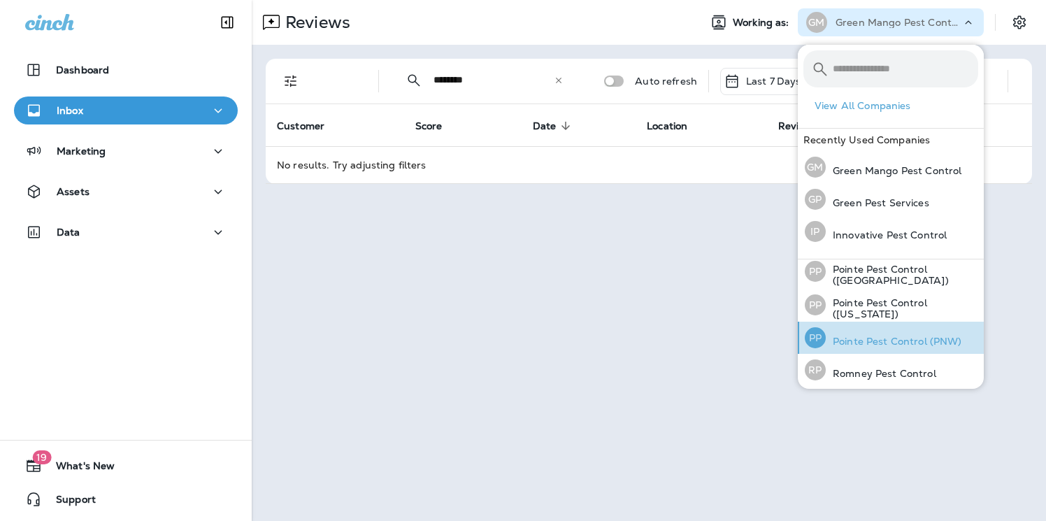
click at [905, 336] on p "Pointe Pest Control (PNW)" at bounding box center [894, 341] width 136 height 11
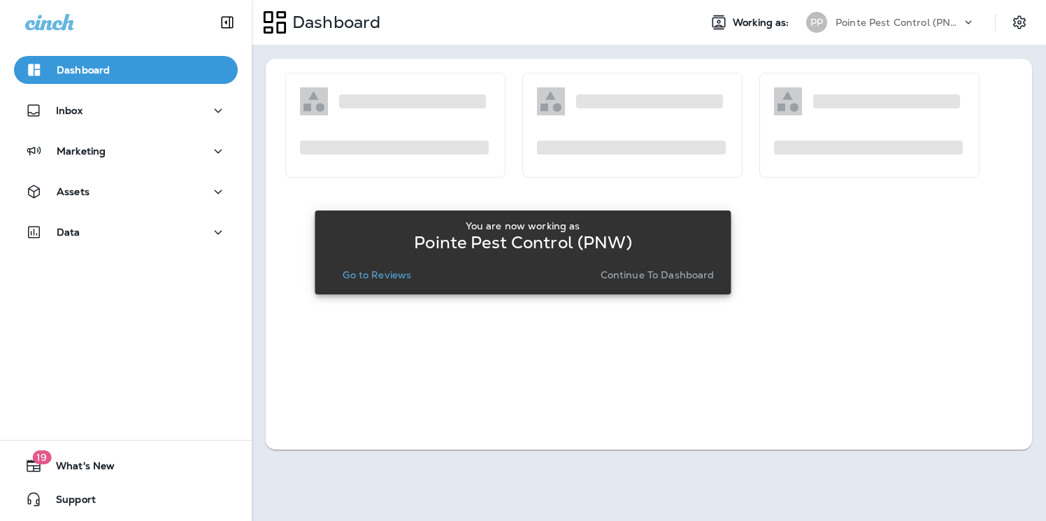
click at [368, 278] on p "Go to Reviews" at bounding box center [377, 274] width 69 height 11
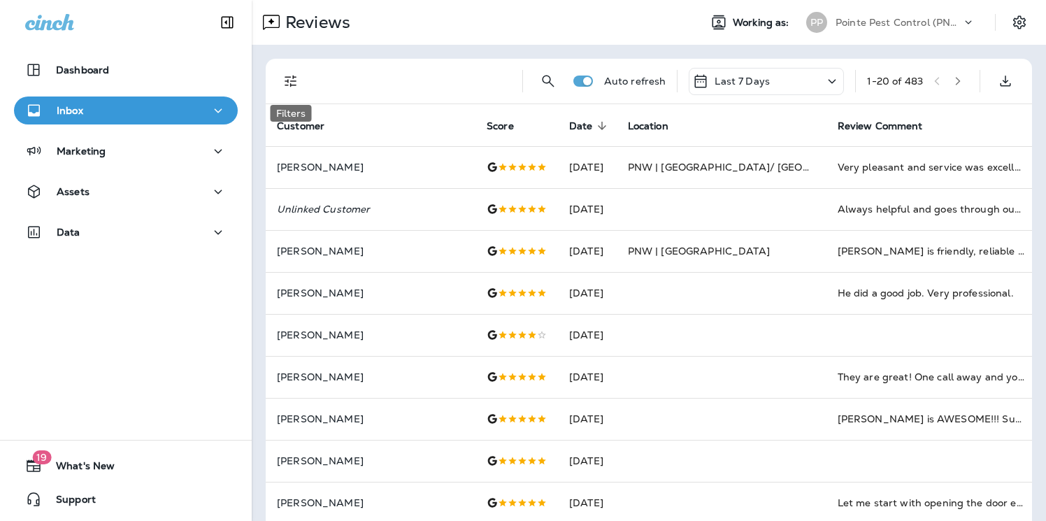
click at [293, 74] on icon "Filters" at bounding box center [291, 81] width 17 height 17
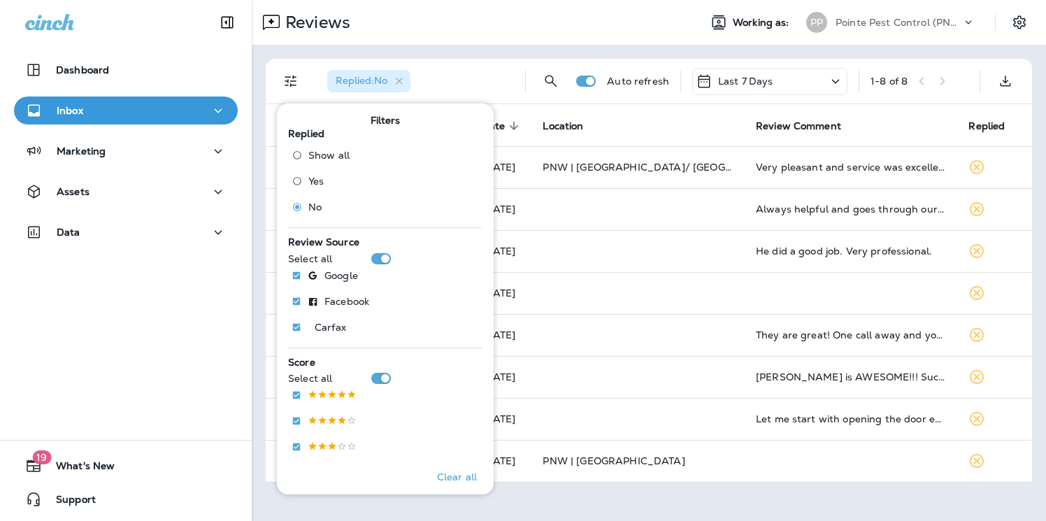
click at [471, 17] on div "Reviews" at bounding box center [470, 22] width 436 height 28
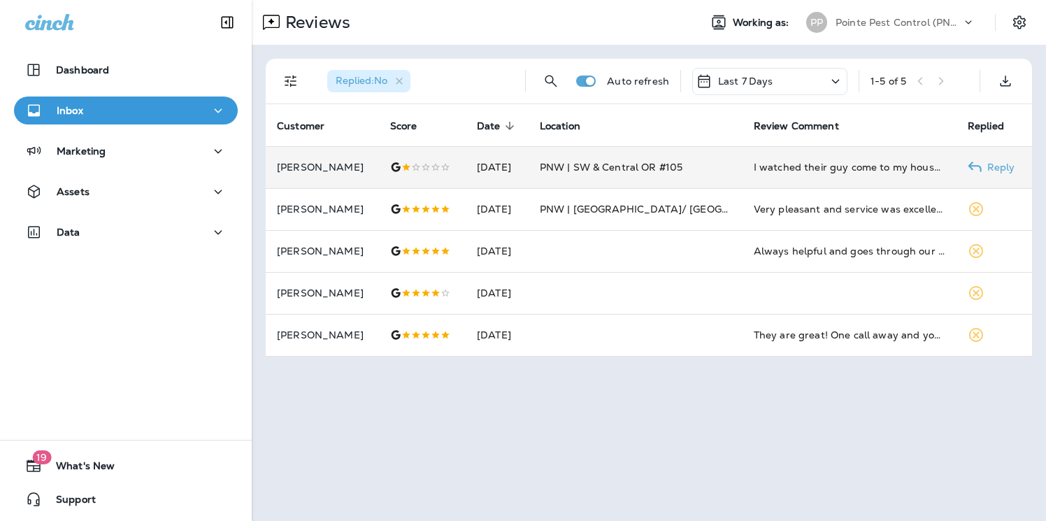
click at [529, 173] on td "[DATE]" at bounding box center [497, 167] width 63 height 42
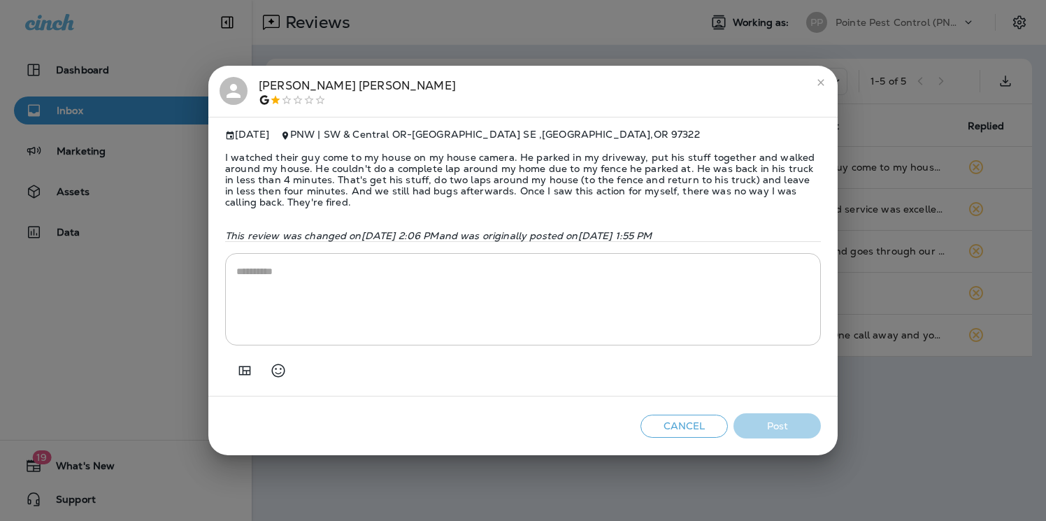
click at [261, 91] on div "Kirk Melahn" at bounding box center [357, 91] width 197 height 29
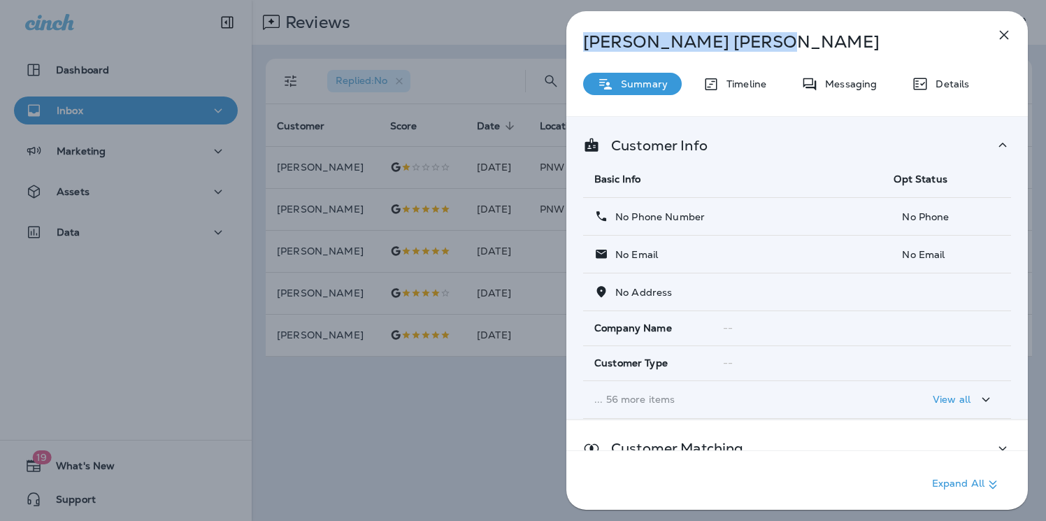
drag, startPoint x: 693, startPoint y: 48, endPoint x: 510, endPoint y: 48, distance: 183.3
click at [510, 48] on div "Kirk Melahn Summary Timeline Messaging Details Customer Info Basic Info Opt Sta…" at bounding box center [523, 260] width 1046 height 521
copy p "Kirk Melahn"
click at [510, 48] on div "Kirk Melahn Summary Timeline Messaging Details Customer Info Basic Info Opt Sta…" at bounding box center [523, 260] width 1046 height 521
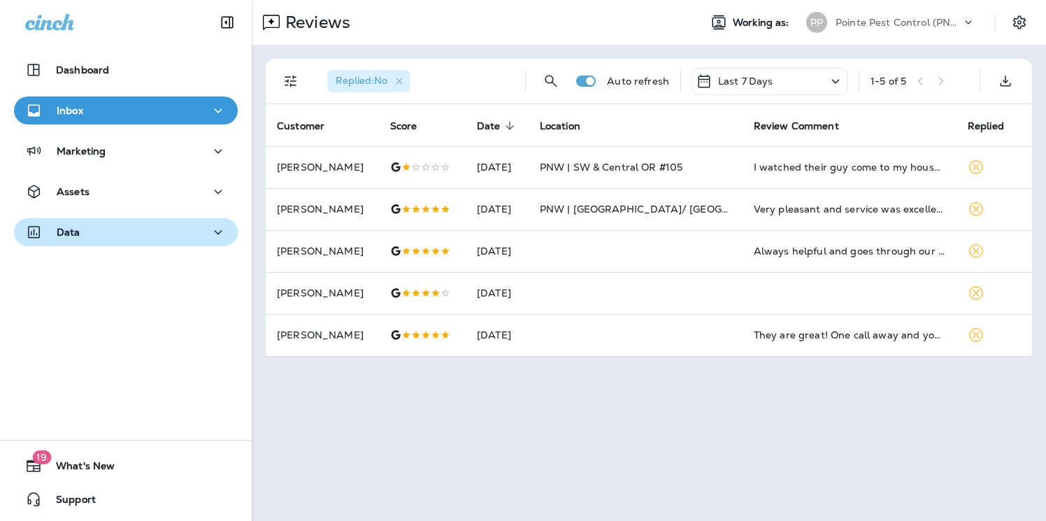
click at [131, 239] on div "Data" at bounding box center [125, 232] width 201 height 17
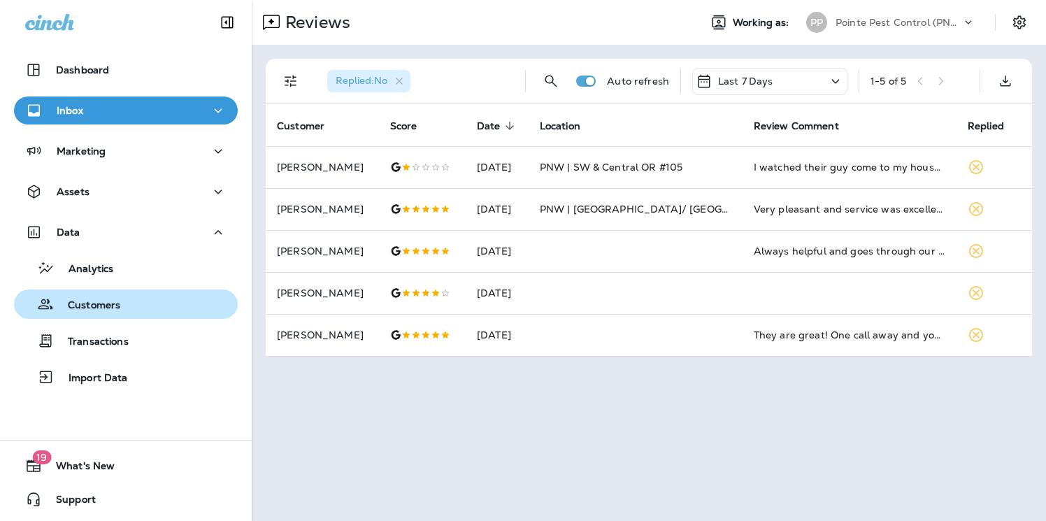
click at [115, 311] on p "Customers" at bounding box center [87, 305] width 66 height 13
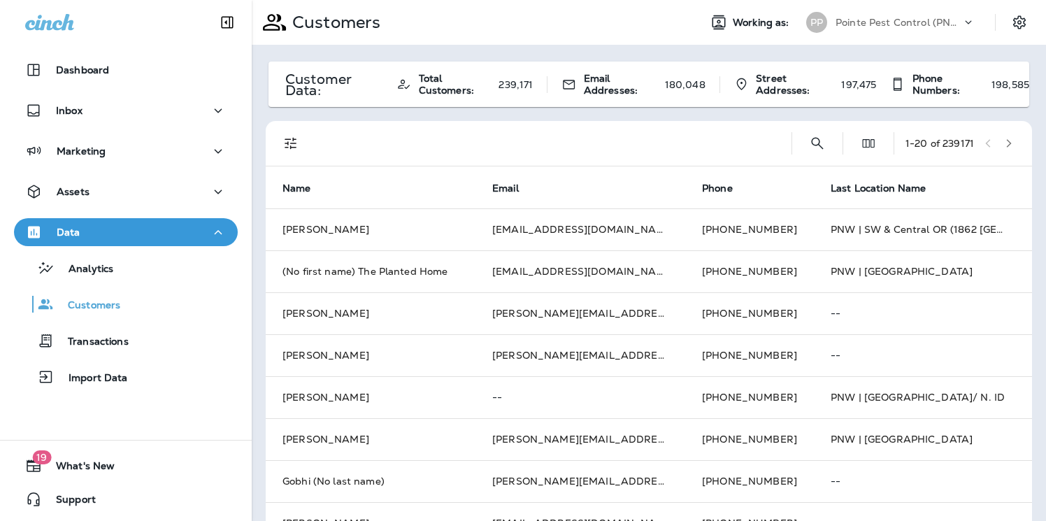
click at [793, 137] on div "1 - 20 of 239171" at bounding box center [652, 143] width 750 height 45
click at [816, 142] on icon "Search Customers" at bounding box center [817, 143] width 17 height 17
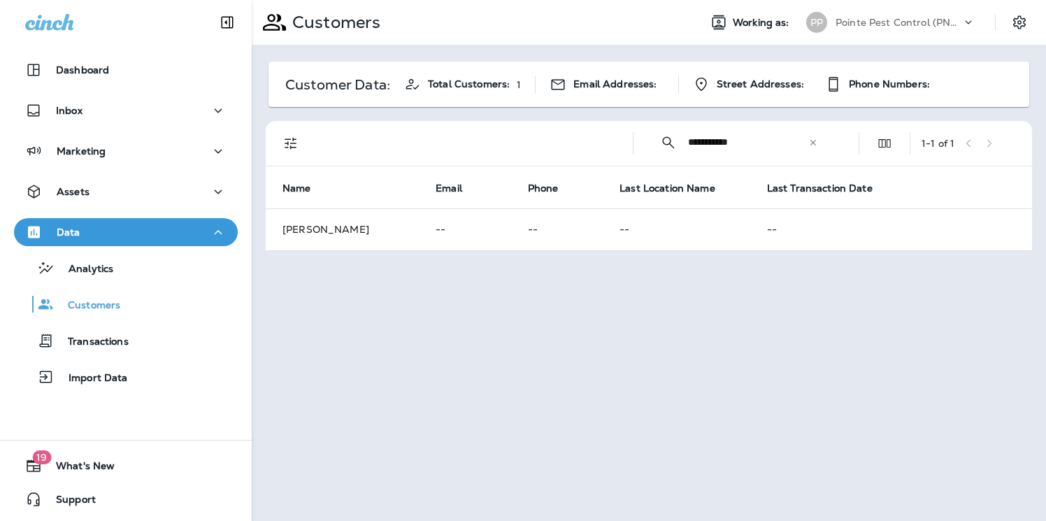
click at [687, 144] on div "**********" at bounding box center [739, 142] width 189 height 37
click at [697, 142] on input "**********" at bounding box center [748, 142] width 120 height 37
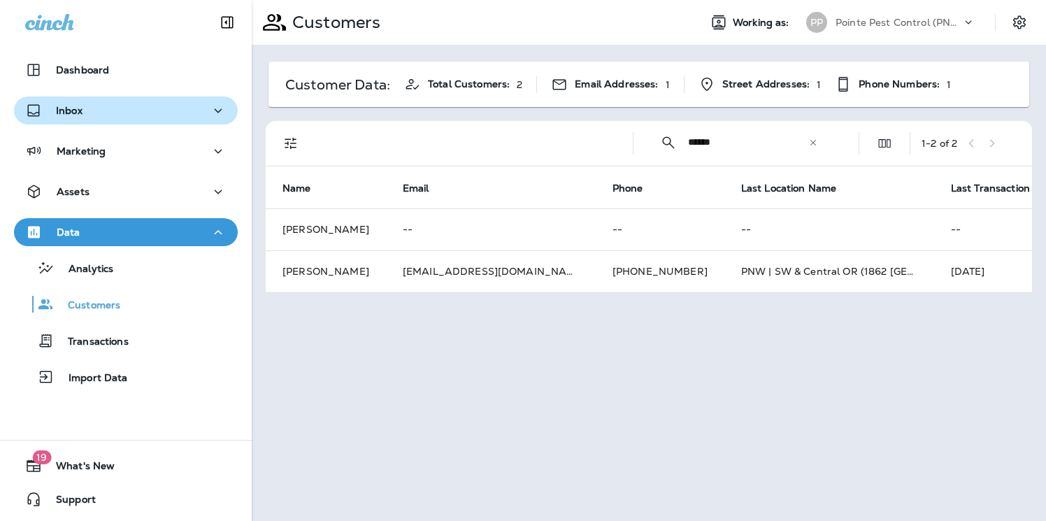
type input "******"
click at [112, 104] on div "Inbox" at bounding box center [125, 110] width 201 height 17
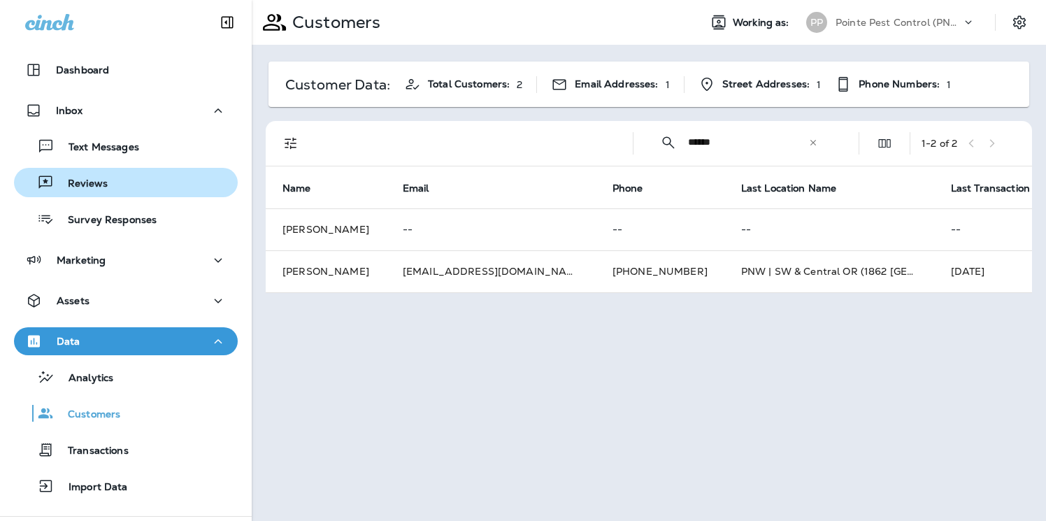
click at [111, 176] on div "Reviews" at bounding box center [126, 182] width 213 height 21
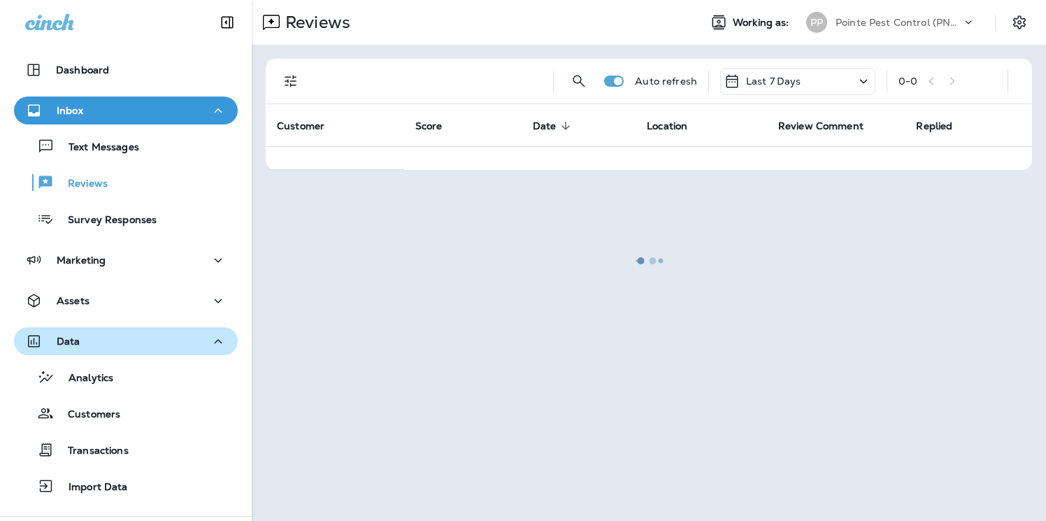
click at [136, 344] on div "Data" at bounding box center [125, 341] width 201 height 17
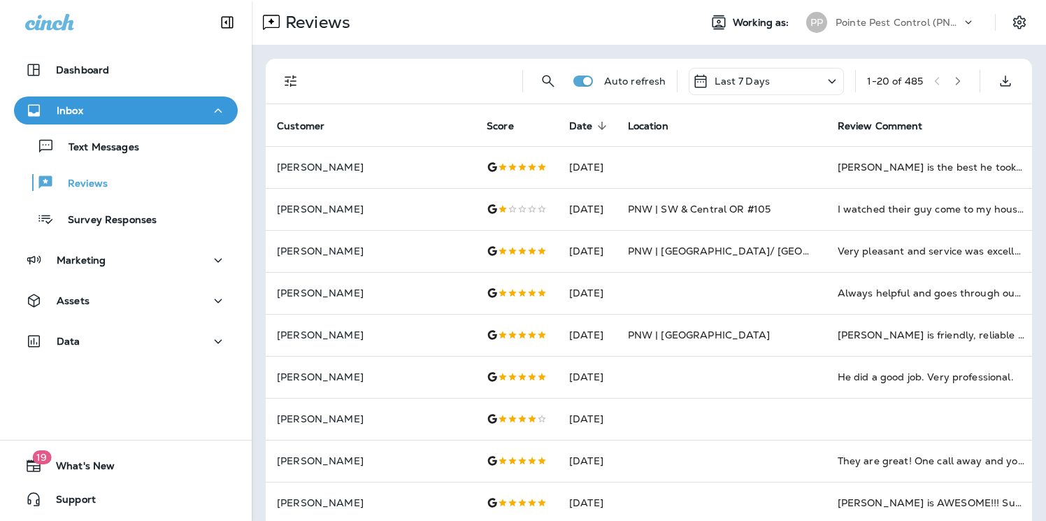
click at [289, 80] on icon "Filters" at bounding box center [291, 81] width 17 height 17
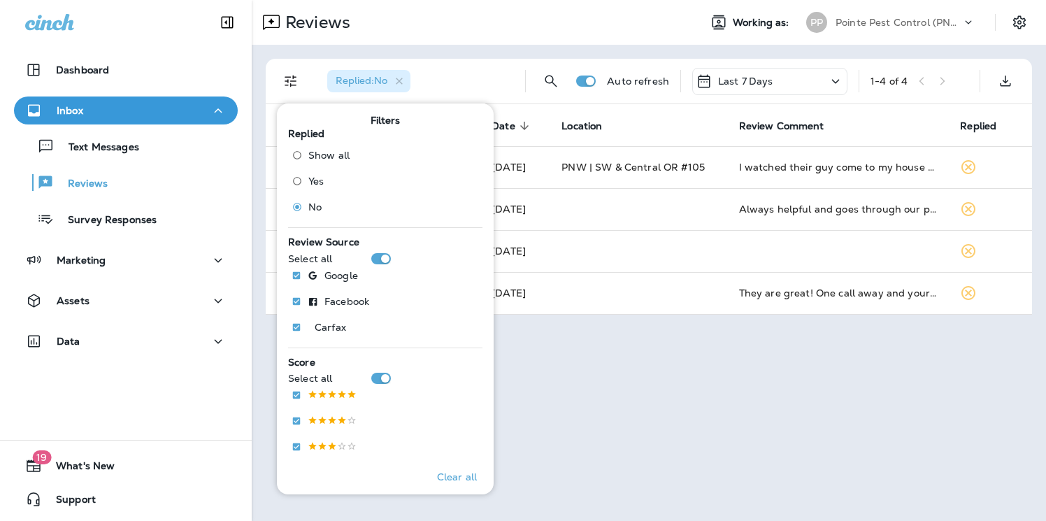
click at [497, 26] on div "Reviews" at bounding box center [470, 22] width 436 height 28
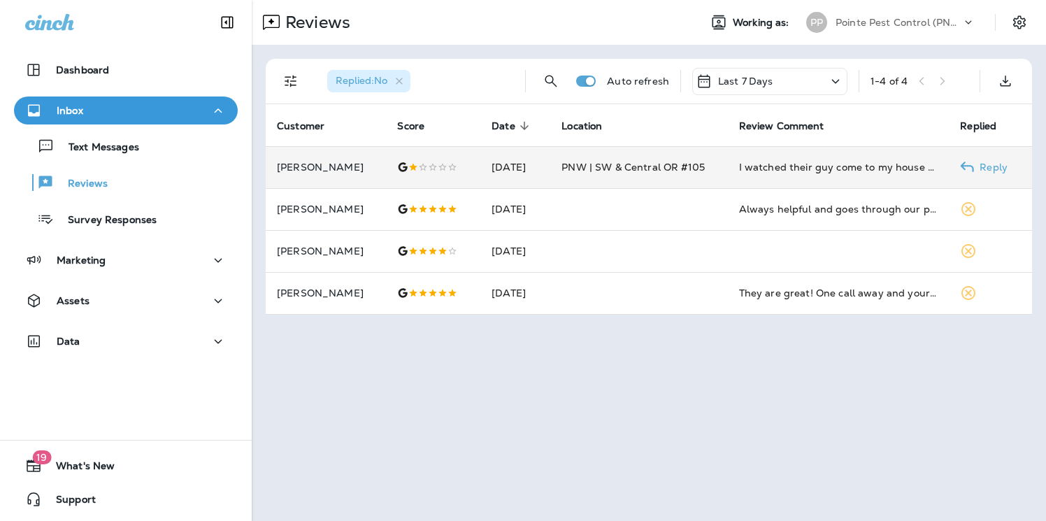
click at [585, 155] on td "PNW | SW & Central OR #105" at bounding box center [638, 167] width 177 height 42
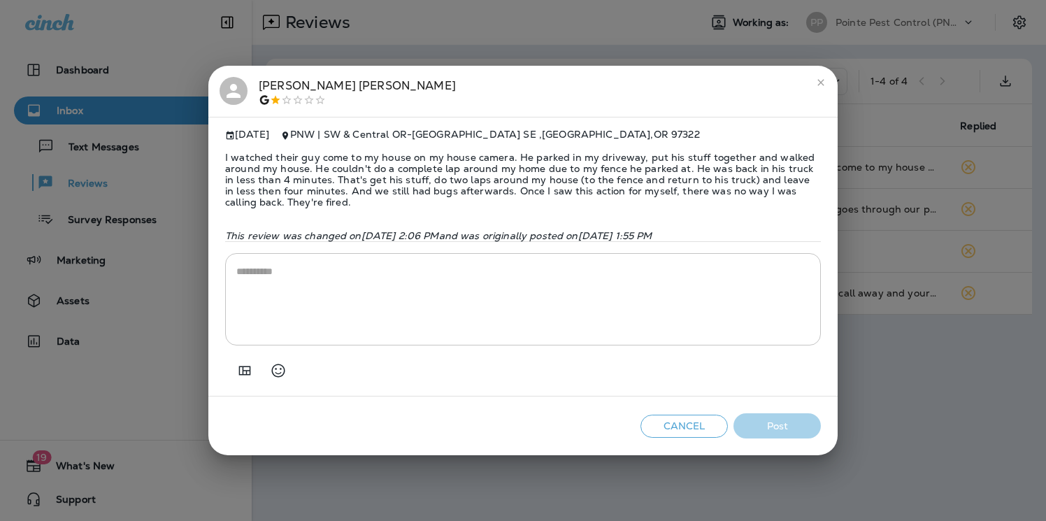
click at [590, 24] on div "Kirk Melahn Aug 15, 2025 PNW | SW & Central OR - 1862 Rye Street SE , Albany , …" at bounding box center [523, 260] width 1046 height 521
